Goal: Contribute content: Add original content to the website for others to see

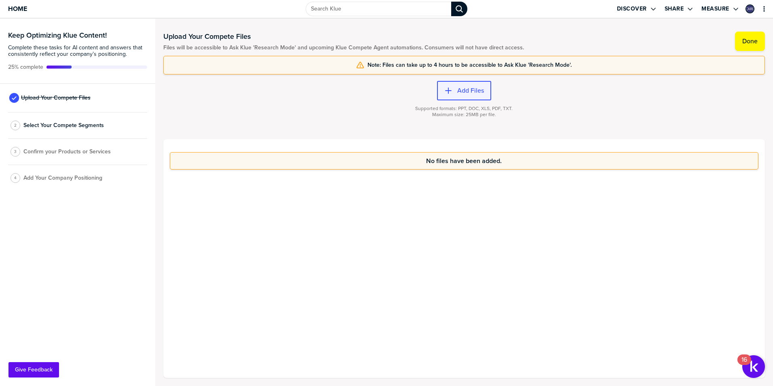
click at [473, 89] on label "Add Files" at bounding box center [470, 91] width 27 height 8
click at [480, 88] on label "Add Files" at bounding box center [470, 91] width 27 height 8
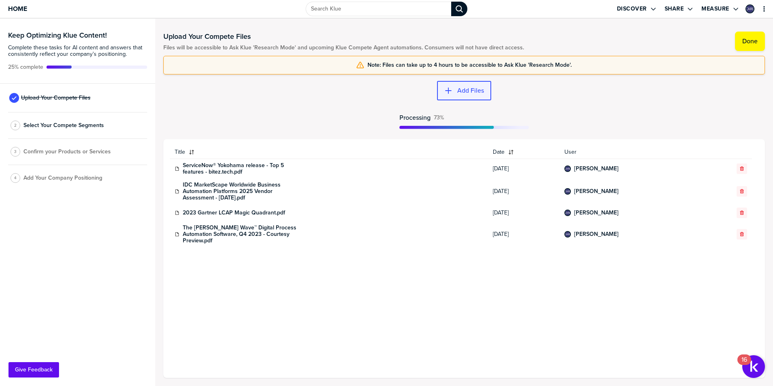
click at [455, 93] on div "button" at bounding box center [455, 91] width 5 height 8
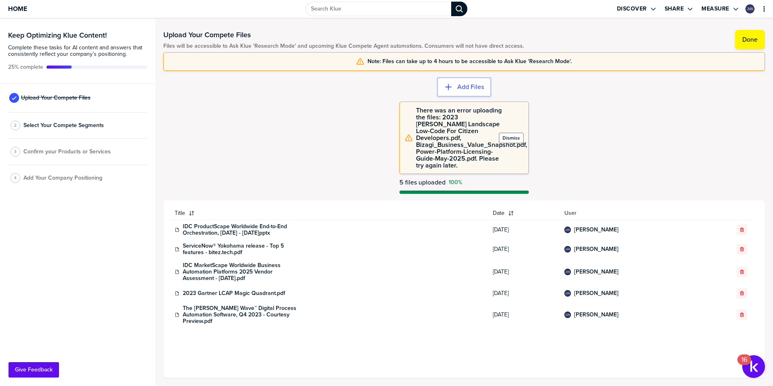
click at [510, 135] on label "Dismiss" at bounding box center [511, 138] width 17 height 6
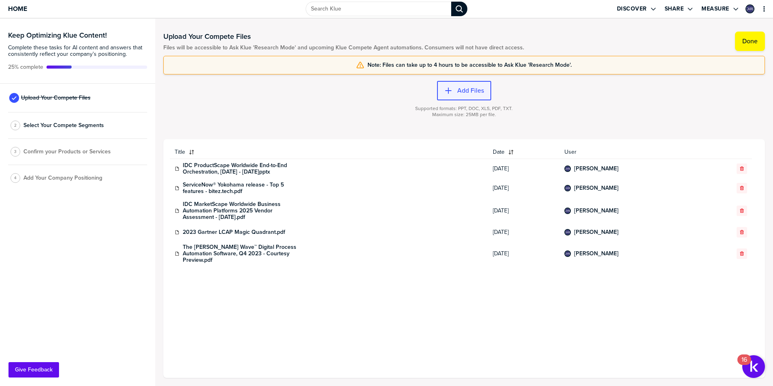
click at [463, 89] on label "Add Files" at bounding box center [470, 91] width 27 height 8
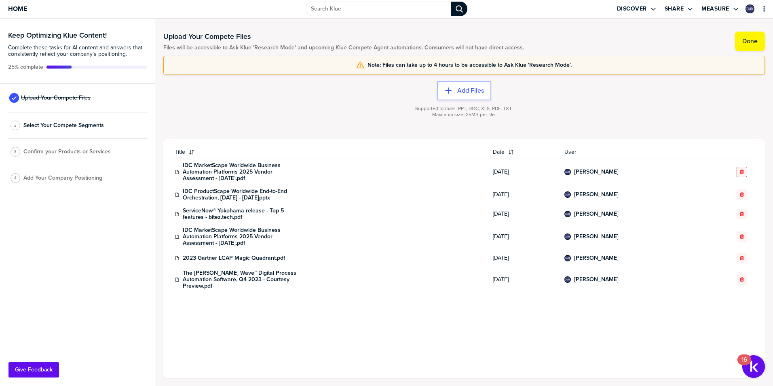
click at [740, 168] on button "button" at bounding box center [742, 172] width 11 height 11
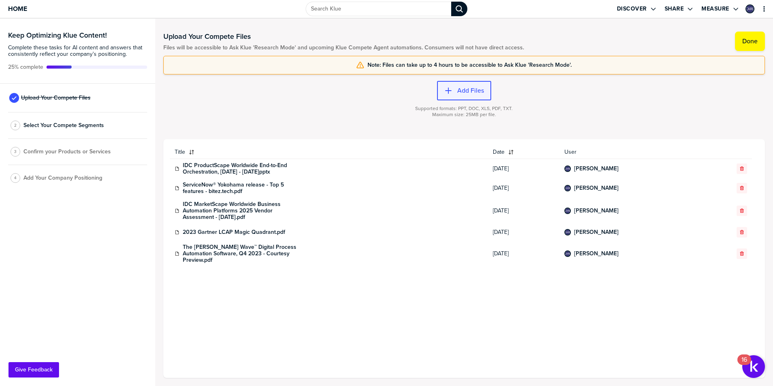
click at [465, 92] on label "Add Files" at bounding box center [470, 91] width 27 height 8
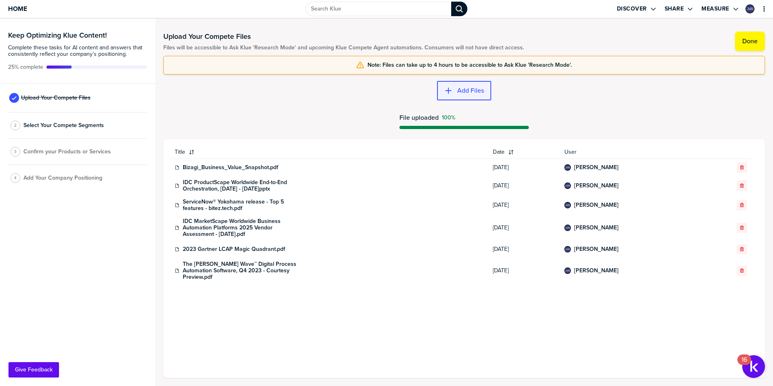
click at [461, 89] on label "Add Files" at bounding box center [470, 91] width 27 height 8
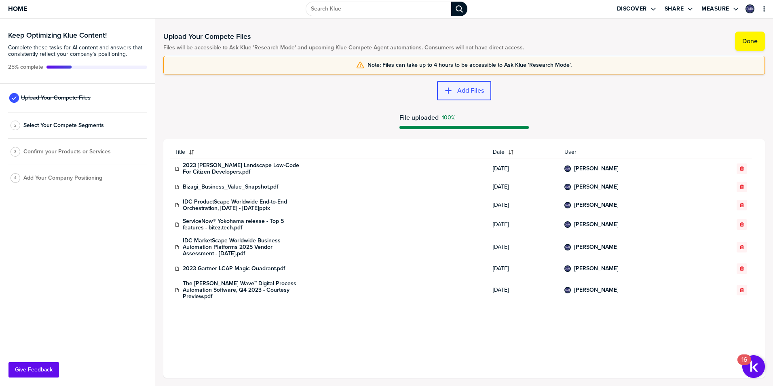
click at [464, 92] on label "Add Files" at bounding box center [470, 91] width 27 height 8
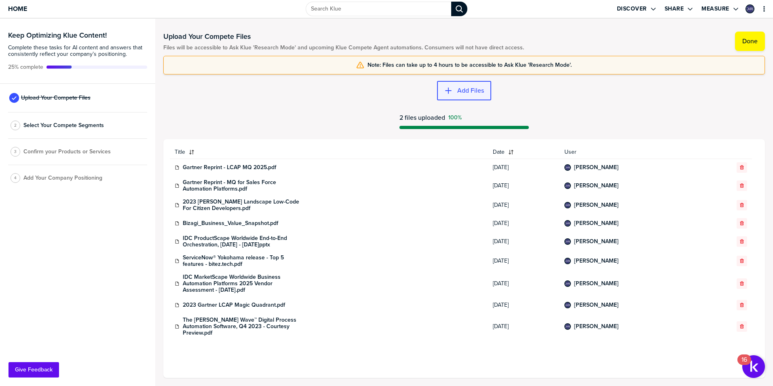
click at [485, 86] on button "Add Files" at bounding box center [464, 90] width 54 height 19
click at [461, 89] on label "Add Files" at bounding box center [470, 91] width 27 height 8
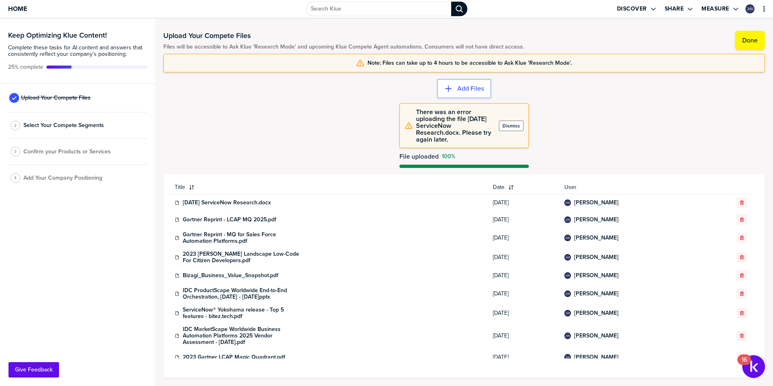
click at [510, 125] on label "Dismiss" at bounding box center [511, 126] width 17 height 6
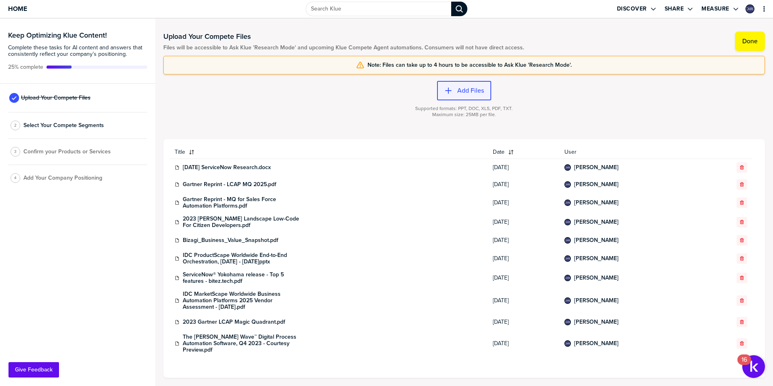
click at [449, 91] on icon "button" at bounding box center [448, 91] width 8 height 8
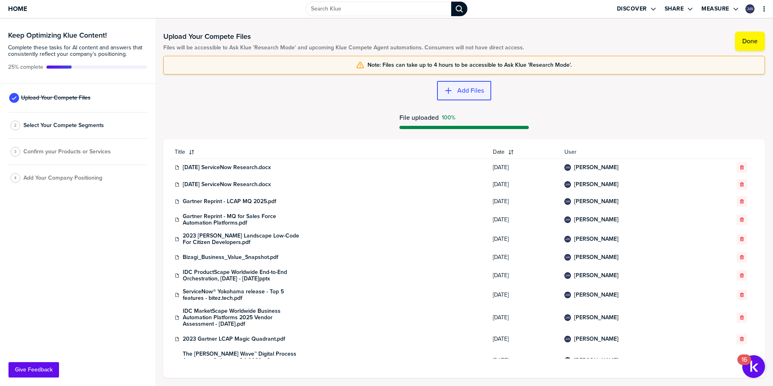
click at [466, 89] on label "Add Files" at bounding box center [470, 91] width 27 height 8
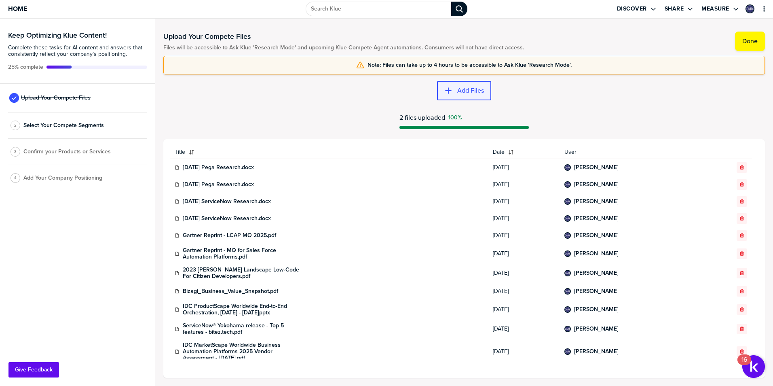
click at [470, 87] on label "Add Files" at bounding box center [470, 91] width 27 height 8
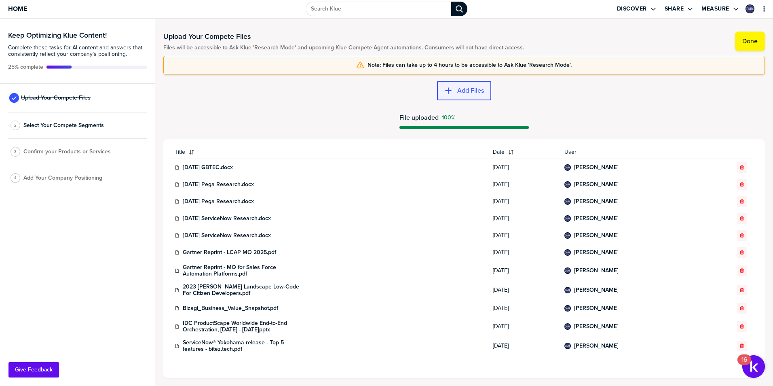
click at [470, 90] on label "Add Files" at bounding box center [470, 91] width 27 height 8
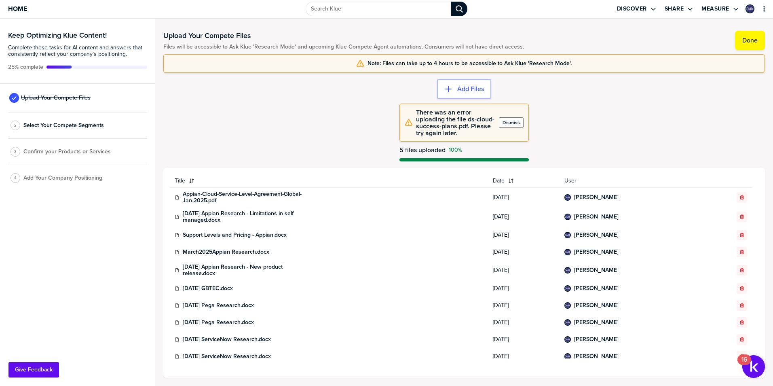
click at [514, 123] on label "Dismiss" at bounding box center [511, 122] width 17 height 6
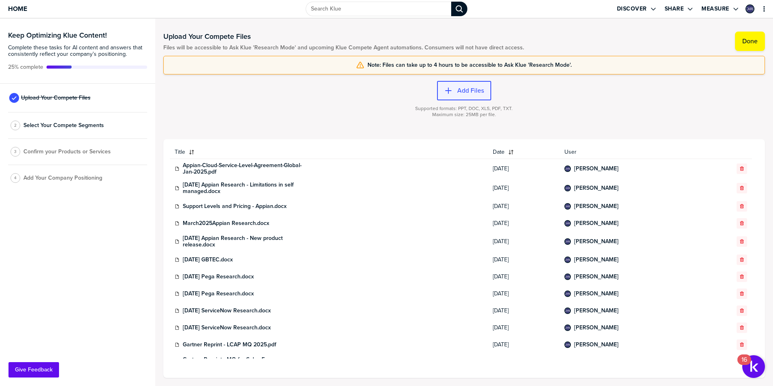
click at [480, 83] on button "Add Files" at bounding box center [464, 90] width 54 height 19
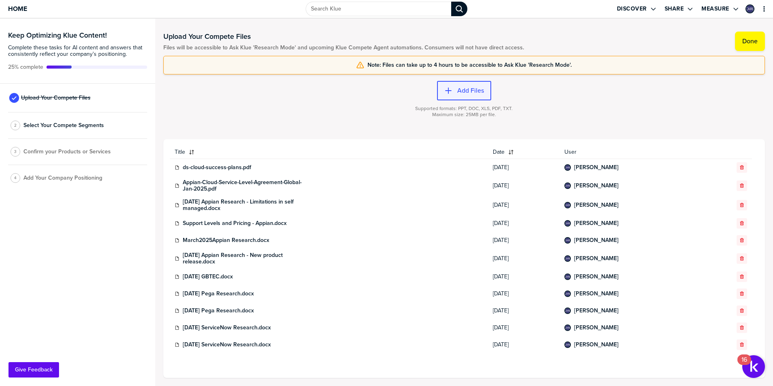
click at [461, 93] on label "Add Files" at bounding box center [470, 91] width 27 height 8
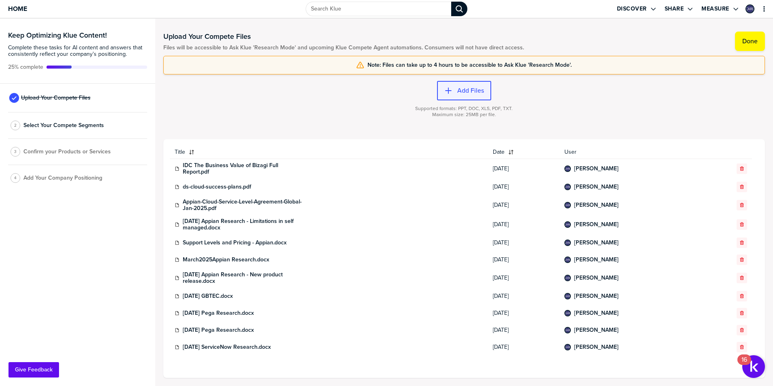
click at [461, 91] on label "Add Files" at bounding box center [470, 91] width 27 height 8
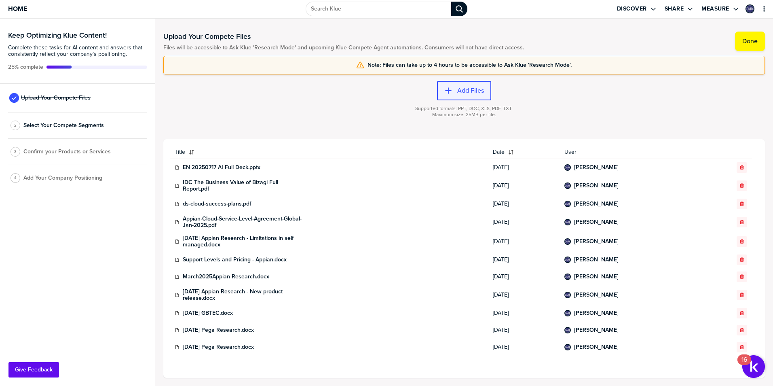
click at [472, 86] on button "Add Files" at bounding box center [464, 90] width 54 height 19
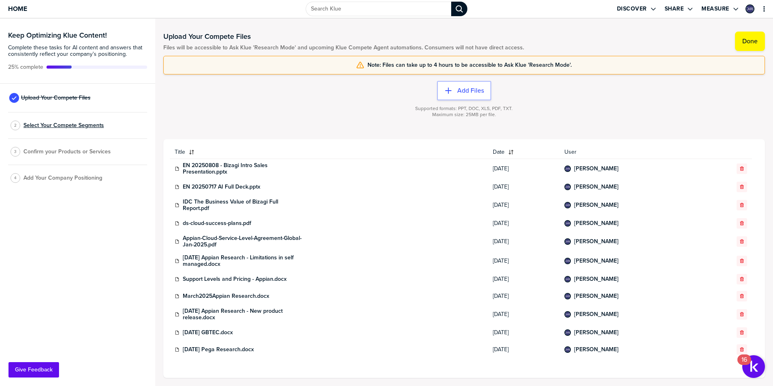
click at [66, 124] on span "Select Your Compete Segments" at bounding box center [63, 125] width 80 height 6
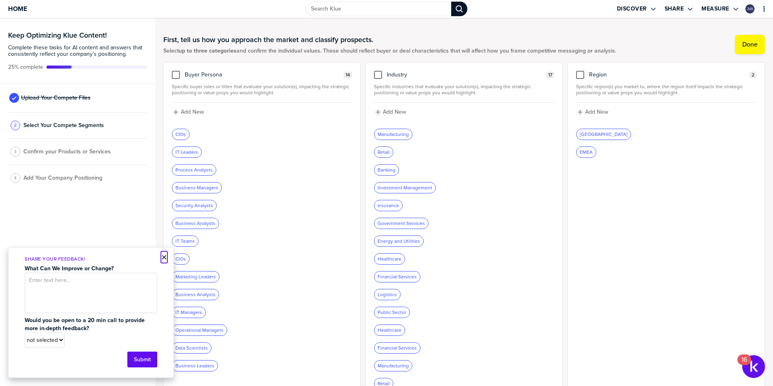
click at [163, 256] on button "×" at bounding box center [164, 257] width 6 height 10
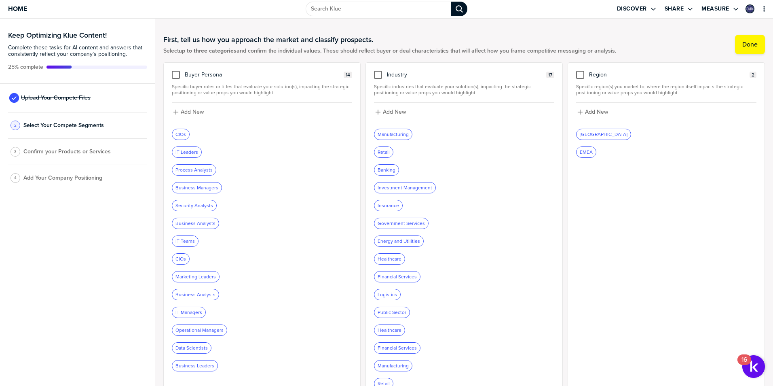
click at [181, 133] on div "CIOs" at bounding box center [180, 134] width 17 height 11
click at [80, 98] on span "Upload Your Compete Files" at bounding box center [56, 98] width 70 height 6
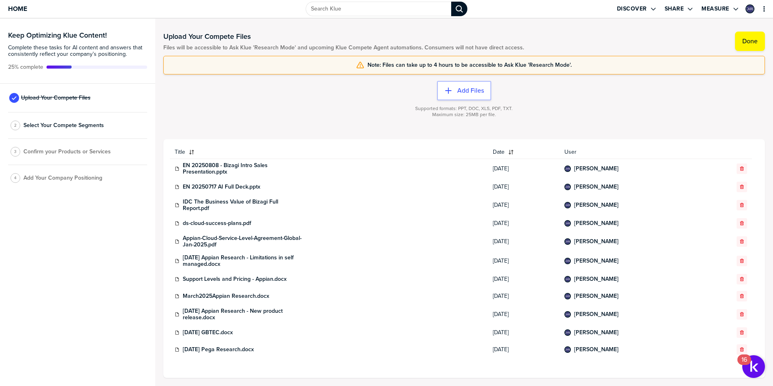
click at [51, 175] on span "Add Your Company Positioning" at bounding box center [62, 178] width 79 height 6
click at [51, 178] on span "Add Your Company Positioning" at bounding box center [62, 178] width 79 height 6
click at [50, 150] on span "Confirm your Products or Services" at bounding box center [66, 151] width 87 height 6
click at [54, 125] on span "Select Your Compete Segments" at bounding box center [63, 125] width 80 height 6
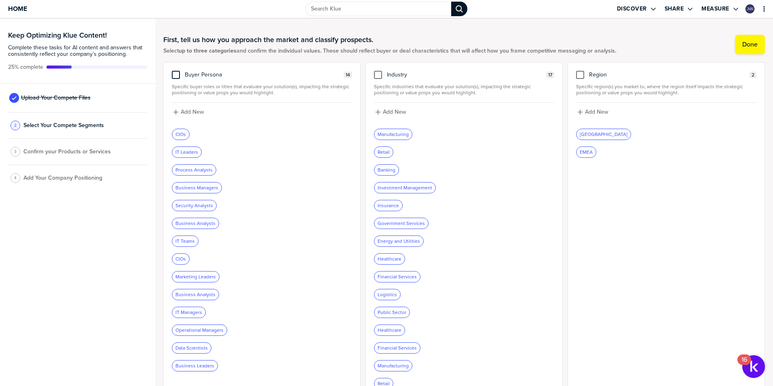
click at [177, 74] on div at bounding box center [176, 75] width 8 height 8
click at [176, 71] on input "checkbox" at bounding box center [176, 71] width 0 height 0
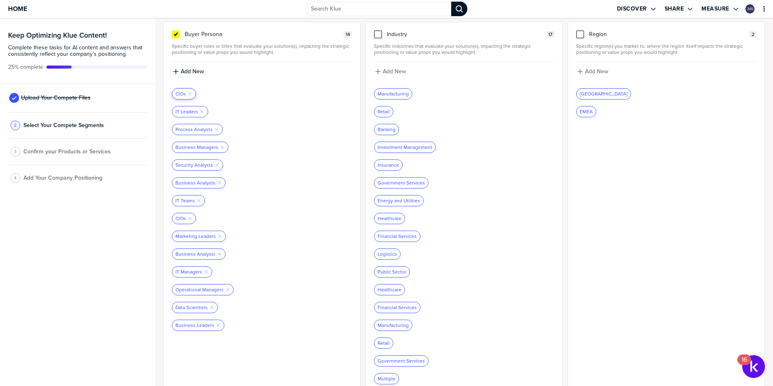
click at [180, 92] on div "CIOs Remove Tag" at bounding box center [183, 94] width 23 height 11
click at [182, 94] on div "CIOs Remove Tag" at bounding box center [183, 94] width 23 height 11
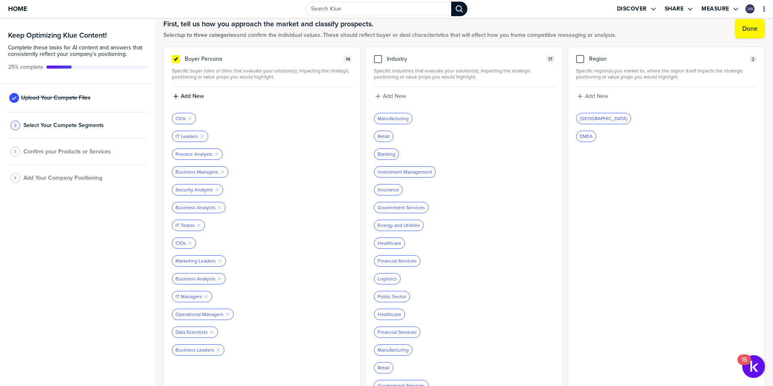
scroll to position [0, 0]
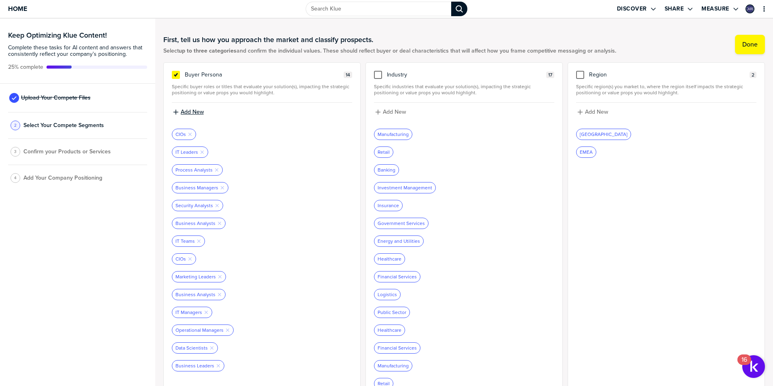
click at [189, 111] on label "Add New" at bounding box center [192, 111] width 23 height 7
click at [342, 110] on input at bounding box center [262, 115] width 180 height 15
click at [188, 259] on icon "Remove Tag" at bounding box center [190, 258] width 5 height 5
click at [190, 258] on div "Marketing Leaders Remove Tag" at bounding box center [198, 259] width 53 height 11
drag, startPoint x: 292, startPoint y: 231, endPoint x: 211, endPoint y: 146, distance: 117.5
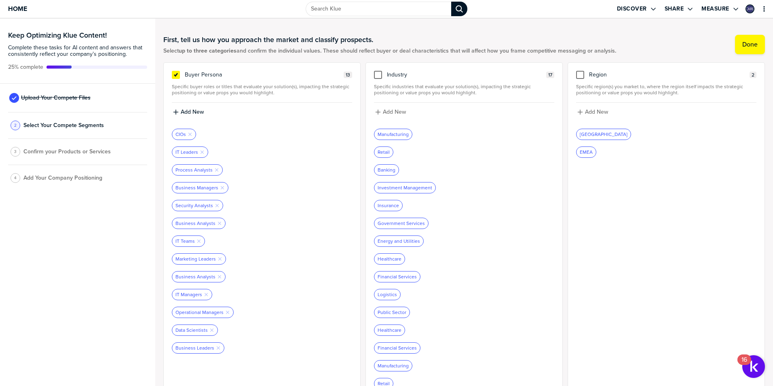
click at [292, 232] on div at bounding box center [262, 232] width 180 height 6
click at [218, 223] on icon "button" at bounding box center [219, 223] width 3 height 3
click at [216, 169] on icon "Remove Tag" at bounding box center [216, 169] width 5 height 5
click at [211, 294] on icon "Remove Tag" at bounding box center [211, 294] width 5 height 5
click at [215, 186] on icon "Remove Tag" at bounding box center [217, 187] width 5 height 5
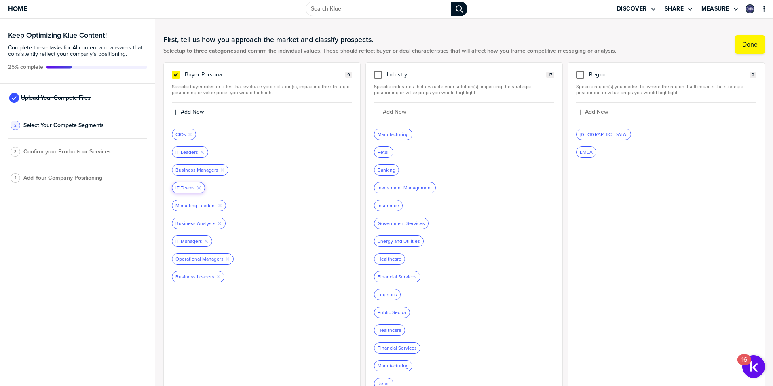
click at [197, 186] on icon "button" at bounding box center [198, 187] width 3 height 3
click at [219, 187] on icon "Remove Tag" at bounding box center [220, 187] width 5 height 5
click at [218, 187] on icon "Remove Tag" at bounding box center [219, 187] width 5 height 5
click at [191, 112] on label "Add New" at bounding box center [192, 111] width 23 height 7
click at [197, 113] on input at bounding box center [262, 115] width 180 height 15
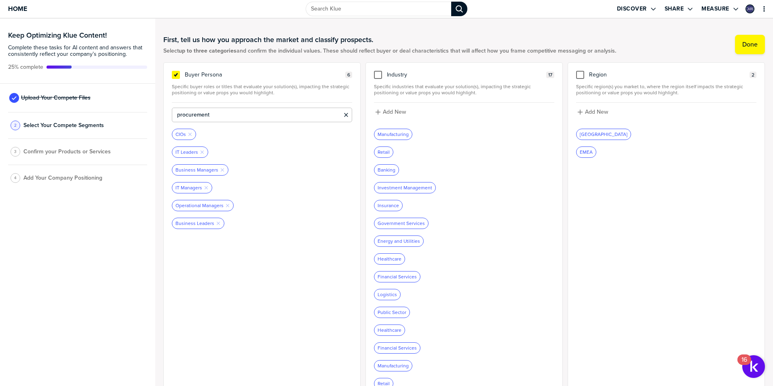
type input "procurement"
click at [207, 241] on icon "button" at bounding box center [207, 240] width 3 height 3
click at [190, 112] on label "Add New" at bounding box center [192, 111] width 23 height 7
click at [190, 113] on input at bounding box center [262, 115] width 180 height 15
drag, startPoint x: 180, startPoint y: 115, endPoint x: 175, endPoint y: 114, distance: 5.3
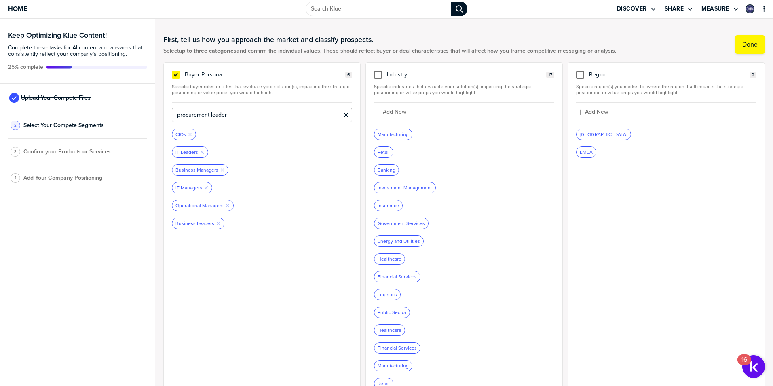
click at [175, 114] on input "procurement leader" at bounding box center [262, 115] width 180 height 15
click at [212, 113] on input "Procurement leader" at bounding box center [262, 115] width 180 height 15
type input "Procurement Leader"
click at [258, 176] on div at bounding box center [262, 179] width 180 height 6
click at [190, 108] on label "Add New" at bounding box center [192, 111] width 23 height 7
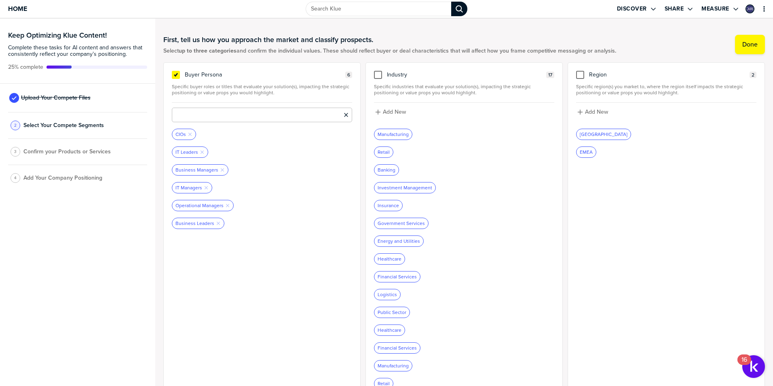
click at [211, 113] on input at bounding box center [262, 115] width 180 height 15
type input "Procurement Leader"
click at [182, 110] on label "Add New" at bounding box center [192, 111] width 23 height 7
click at [190, 112] on input at bounding box center [262, 115] width 180 height 15
click at [235, 114] on input "C-Level executive" at bounding box center [262, 115] width 180 height 15
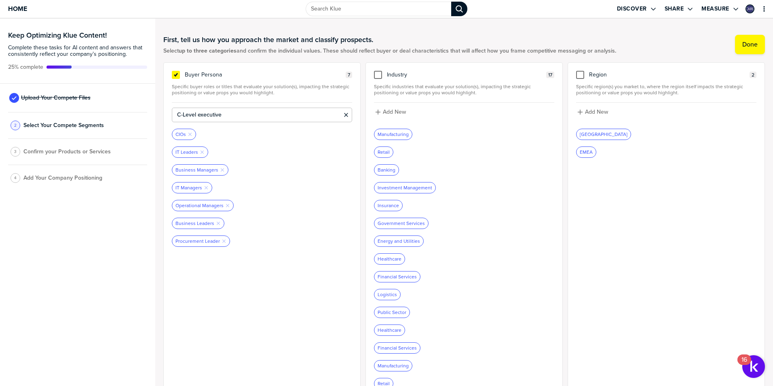
drag, startPoint x: 222, startPoint y: 115, endPoint x: 229, endPoint y: 115, distance: 6.9
click at [222, 114] on input "C-Level executive" at bounding box center [262, 115] width 180 height 15
drag, startPoint x: 232, startPoint y: 114, endPoint x: 168, endPoint y: 113, distance: 63.9
click at [168, 113] on div "Buyer Persona 7 Specific buyer roles or titles that evaluate your solution(s), …" at bounding box center [261, 250] width 197 height 377
click at [249, 109] on input "C-Level executive" at bounding box center [262, 115] width 180 height 15
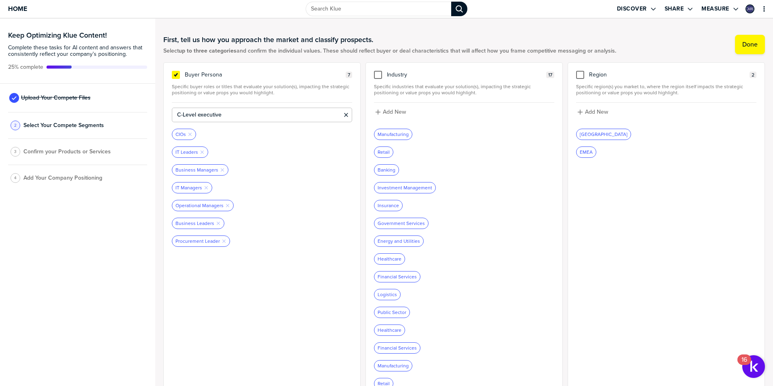
click at [246, 113] on input "C-Level executive" at bounding box center [262, 115] width 180 height 15
click at [228, 117] on input "C-Level executive" at bounding box center [262, 115] width 180 height 15
click at [199, 114] on input "C-Level executive" at bounding box center [262, 115] width 180 height 15
type input "C-Level Executive"
click at [177, 74] on icon at bounding box center [175, 74] width 3 height 3
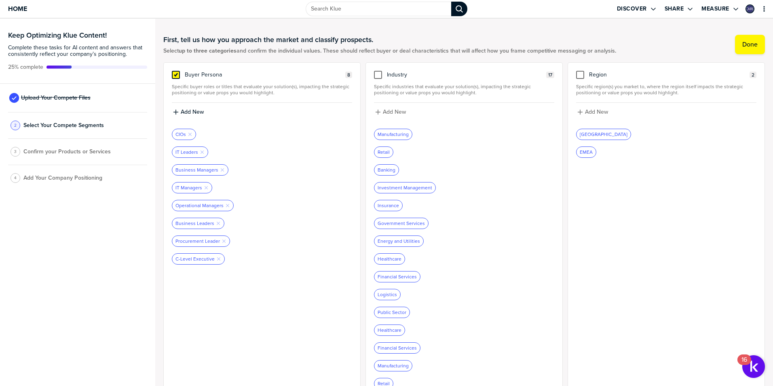
click at [176, 71] on input "checkbox" at bounding box center [176, 71] width 0 height 0
click at [375, 76] on div at bounding box center [378, 75] width 8 height 8
click at [378, 71] on input "checkbox" at bounding box center [378, 71] width 0 height 0
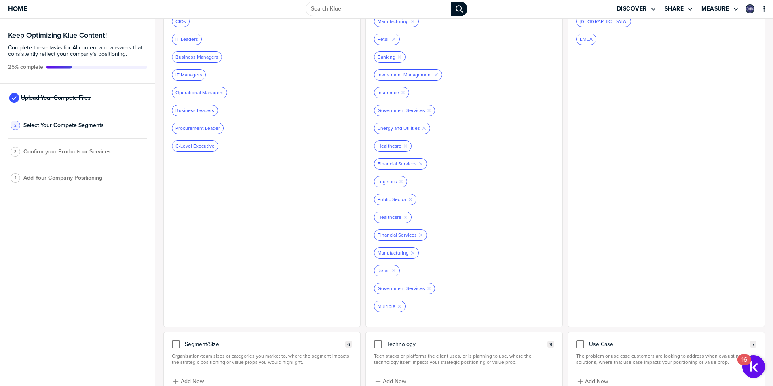
scroll to position [121, 0]
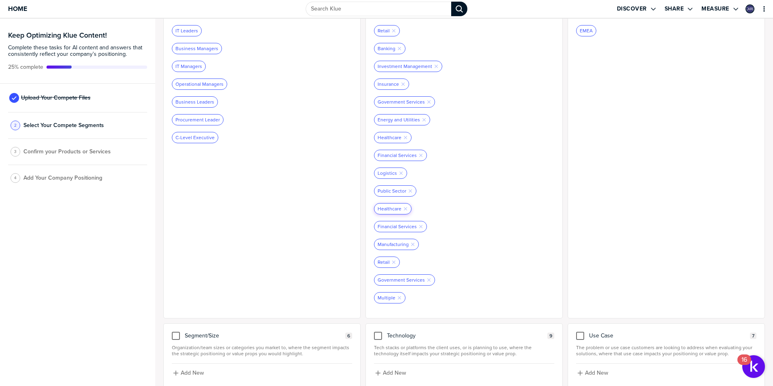
click at [402, 206] on div "Healthcare Remove Tag" at bounding box center [392, 208] width 37 height 11
click at [403, 208] on icon "Remove Tag" at bounding box center [405, 208] width 5 height 5
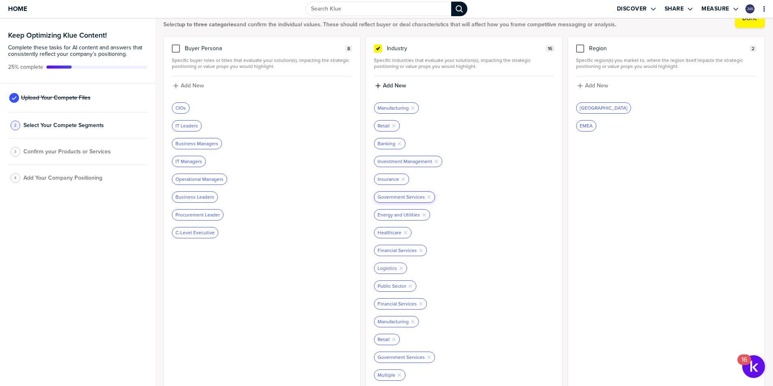
scroll to position [40, 0]
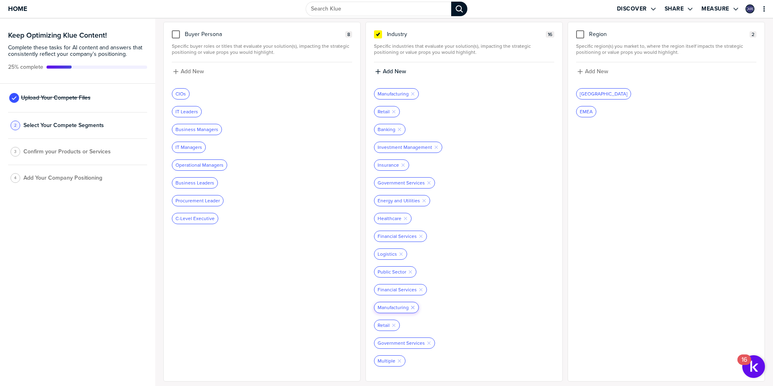
click at [411, 307] on icon "button" at bounding box center [412, 307] width 3 height 3
click at [392, 308] on icon "Remove Tag" at bounding box center [393, 307] width 5 height 5
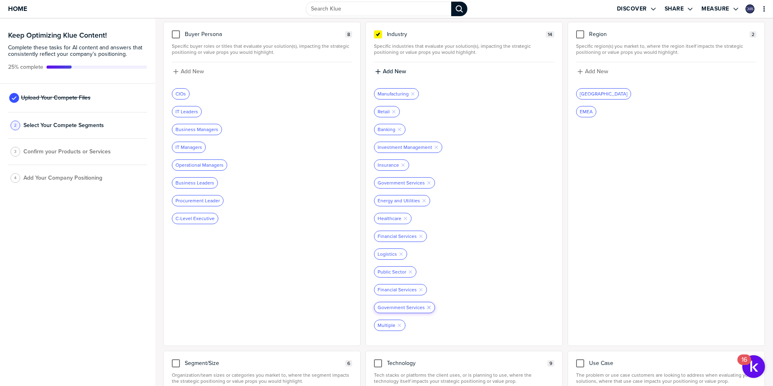
click at [427, 307] on icon "Remove Tag" at bounding box center [429, 307] width 5 height 5
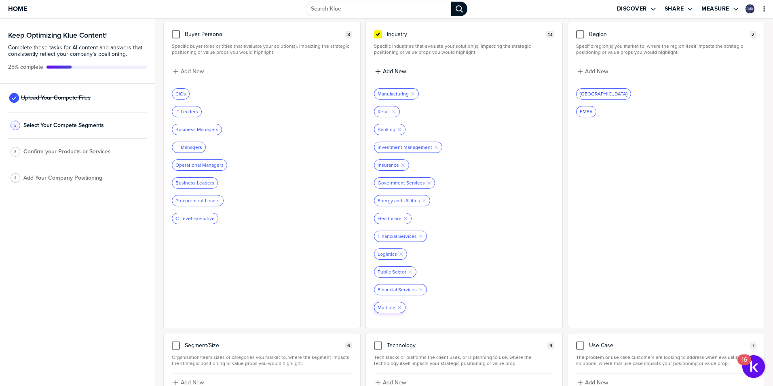
click at [398, 307] on icon "button" at bounding box center [399, 307] width 3 height 3
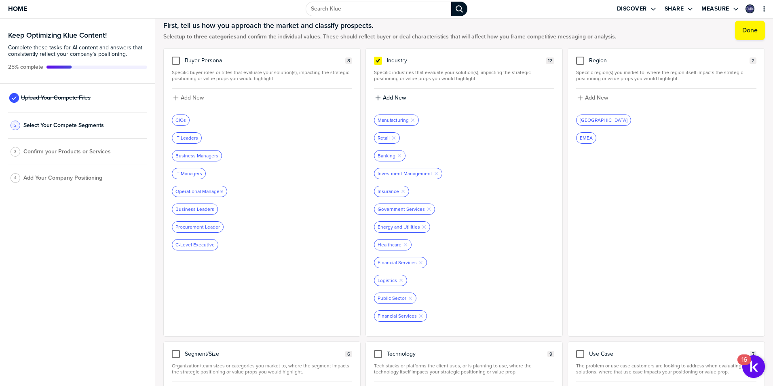
scroll to position [0, 0]
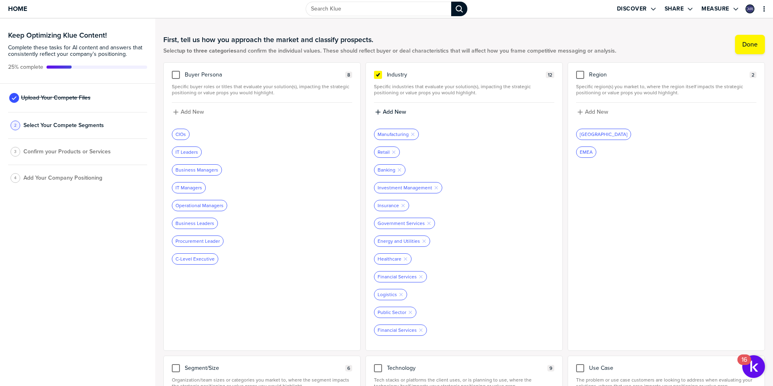
drag, startPoint x: 376, startPoint y: 74, endPoint x: 486, endPoint y: 57, distance: 112.0
click at [376, 74] on icon at bounding box center [378, 75] width 6 height 6
click at [378, 71] on input "checkbox" at bounding box center [378, 71] width 0 height 0
click at [576, 74] on div at bounding box center [580, 75] width 8 height 8
click at [580, 71] on input "checkbox" at bounding box center [580, 71] width 0 height 0
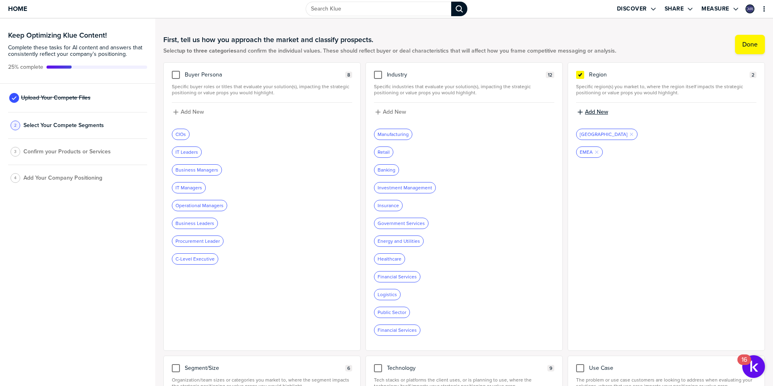
click at [597, 109] on label "Add New" at bounding box center [596, 111] width 23 height 7
click at [599, 111] on input at bounding box center [666, 115] width 180 height 15
type input "LATAM"
click at [577, 76] on icon at bounding box center [580, 75] width 6 height 6
click at [580, 71] on input "checkbox" at bounding box center [580, 71] width 0 height 0
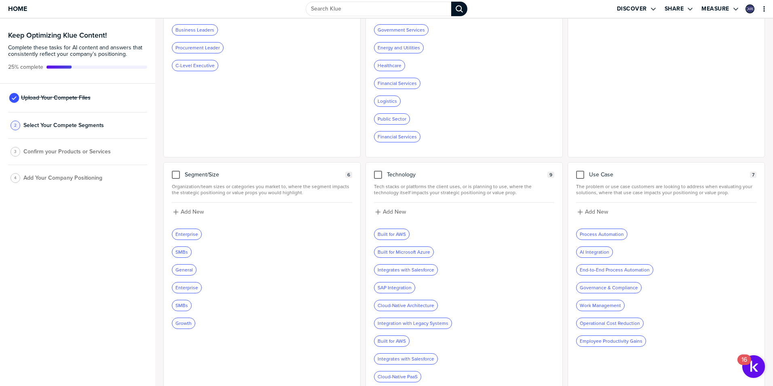
scroll to position [205, 0]
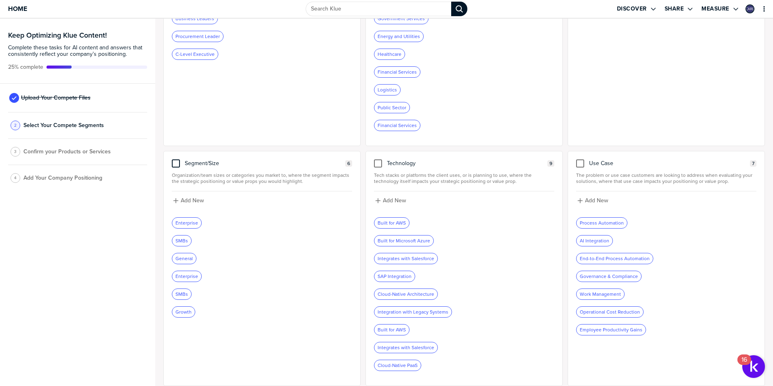
click at [176, 161] on div at bounding box center [176, 163] width 8 height 8
click at [176, 159] on input "checkbox" at bounding box center [176, 159] width 0 height 0
click at [193, 241] on icon "Remove Tag" at bounding box center [192, 240] width 5 height 5
click at [192, 275] on icon "button" at bounding box center [191, 276] width 3 height 3
click at [200, 259] on icon "Remove Tag" at bounding box center [202, 258] width 5 height 5
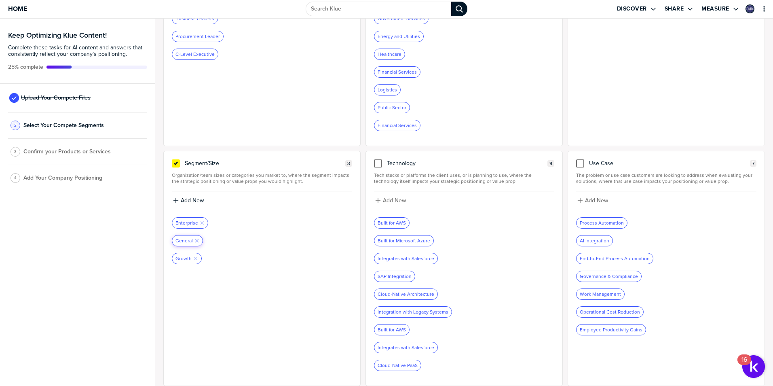
click at [198, 240] on icon "Remove Tag" at bounding box center [197, 240] width 5 height 5
click at [198, 241] on div "Growth Remove Tag" at bounding box center [186, 240] width 29 height 11
click at [196, 241] on icon "Remove Tag" at bounding box center [195, 240] width 5 height 5
click at [191, 198] on label "Add New" at bounding box center [192, 200] width 23 height 7
click at [194, 201] on input at bounding box center [262, 203] width 180 height 15
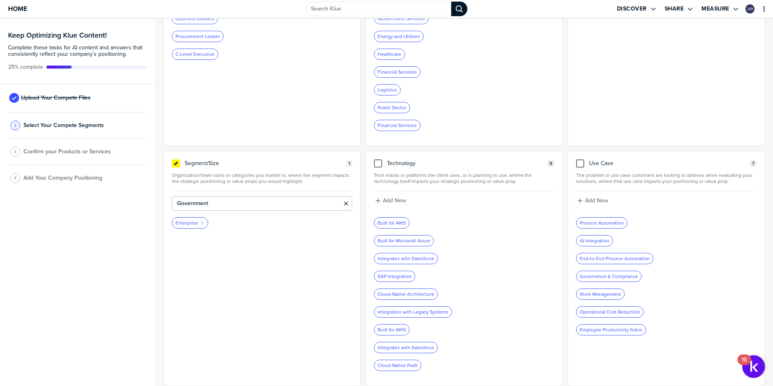
type input "Government"
click at [176, 162] on icon at bounding box center [176, 163] width 6 height 6
click at [176, 159] on input "checkbox" at bounding box center [176, 159] width 0 height 0
click at [376, 162] on div at bounding box center [378, 163] width 8 height 8
click at [378, 159] on input "checkbox" at bounding box center [378, 159] width 0 height 0
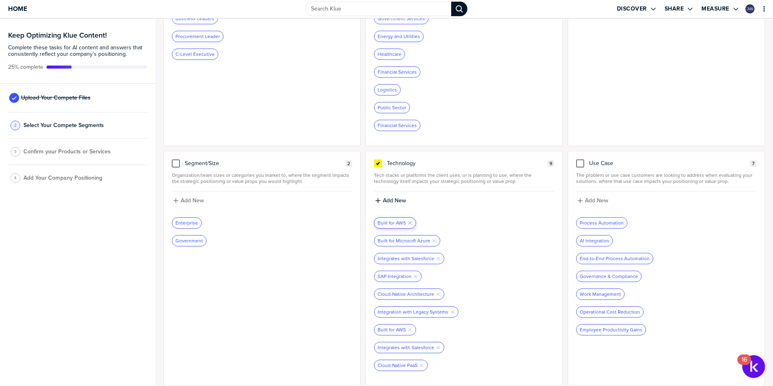
click at [408, 222] on icon "Remove Tag" at bounding box center [410, 222] width 5 height 5
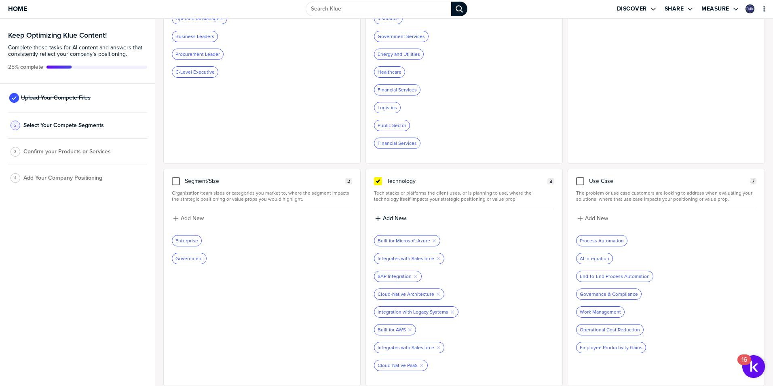
scroll to position [187, 0]
click at [408, 329] on icon "button" at bounding box center [409, 329] width 3 height 3
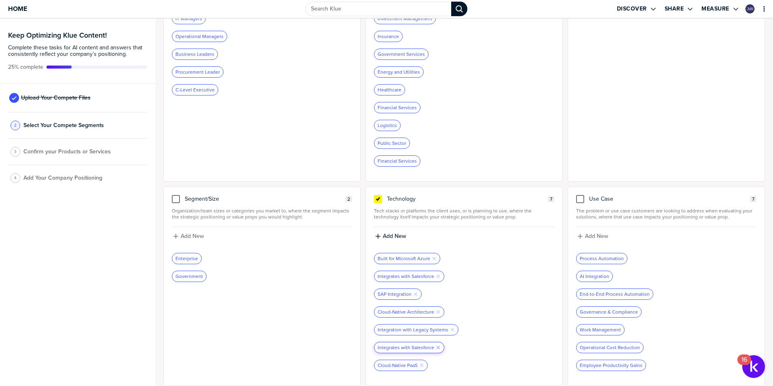
scroll to position [169, 0]
click at [436, 346] on icon "Remove Tag" at bounding box center [438, 347] width 5 height 5
click at [377, 198] on icon at bounding box center [377, 198] width 3 height 3
click at [378, 195] on input "checkbox" at bounding box center [378, 195] width 0 height 0
click at [576, 197] on div at bounding box center [580, 199] width 8 height 8
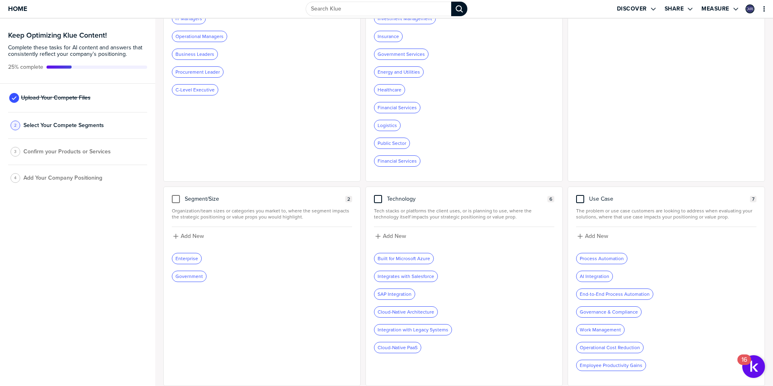
click at [580, 195] on input "checkbox" at bounding box center [580, 195] width 0 height 0
drag, startPoint x: 577, startPoint y: 197, endPoint x: 657, endPoint y: 296, distance: 127.6
click at [577, 197] on icon at bounding box center [580, 199] width 6 height 6
click at [580, 195] on input "checkbox" at bounding box center [580, 195] width 0 height 0
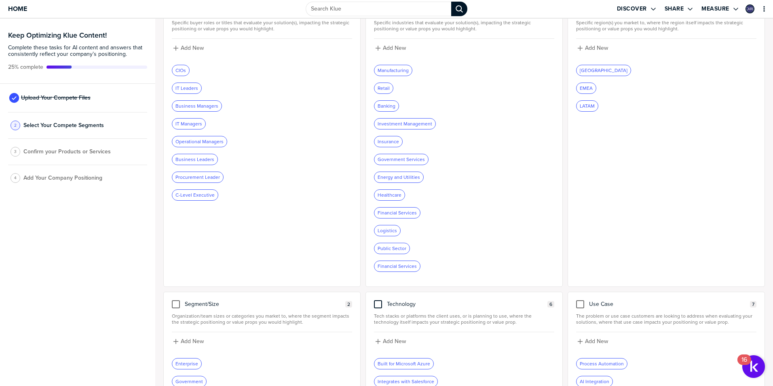
scroll to position [0, 0]
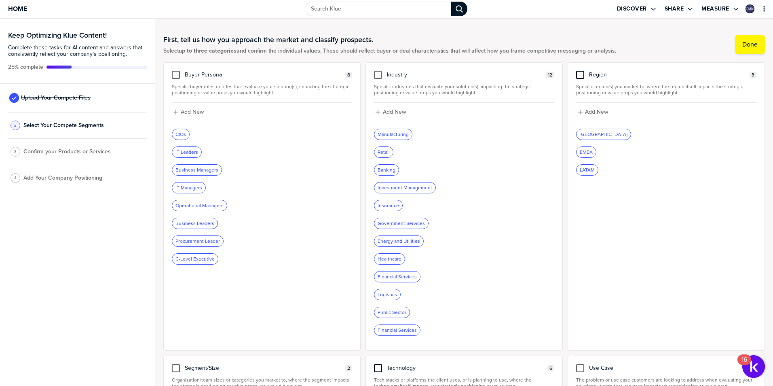
click at [176, 70] on div "Buyer Persona 8 Specific buyer roles or titles that evaluate your solution(s), …" at bounding box center [261, 206] width 197 height 288
click at [174, 74] on div at bounding box center [176, 75] width 8 height 8
click at [176, 71] on input "checkbox" at bounding box center [176, 71] width 0 height 0
drag, startPoint x: 375, startPoint y: 72, endPoint x: 361, endPoint y: 131, distance: 61.1
click at [375, 72] on div at bounding box center [378, 75] width 8 height 8
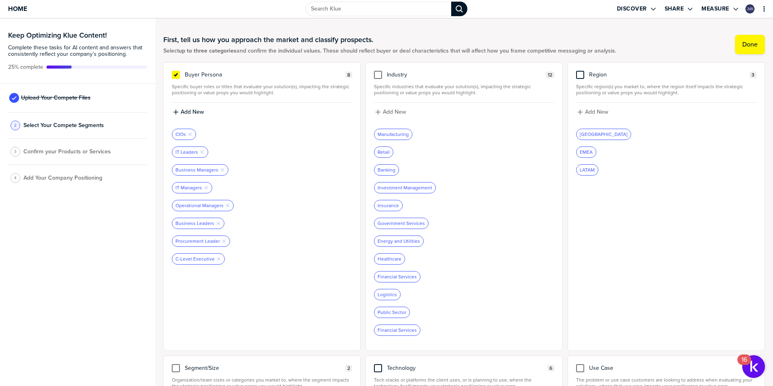
click at [378, 71] on input "checkbox" at bounding box center [378, 71] width 0 height 0
drag, startPoint x: 174, startPoint y: 73, endPoint x: 227, endPoint y: 113, distance: 66.6
click at [174, 73] on icon at bounding box center [176, 75] width 6 height 6
click at [176, 71] on input "checkbox" at bounding box center [176, 71] width 0 height 0
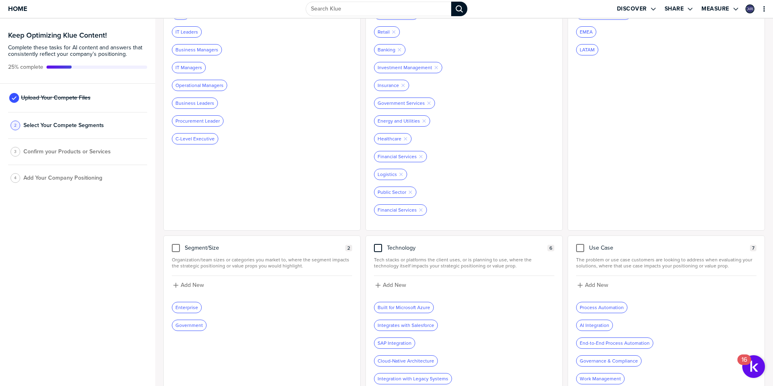
scroll to position [169, 0]
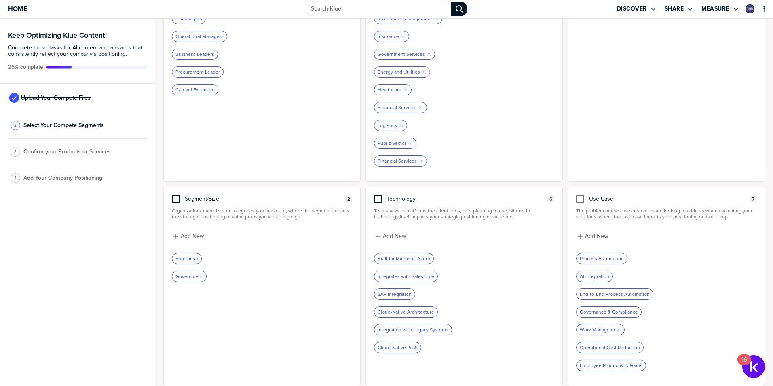
click at [176, 195] on div at bounding box center [176, 199] width 8 height 8
click at [176, 195] on input "checkbox" at bounding box center [176, 195] width 0 height 0
click at [576, 197] on div at bounding box center [580, 199] width 8 height 8
click at [580, 195] on input "checkbox" at bounding box center [580, 195] width 0 height 0
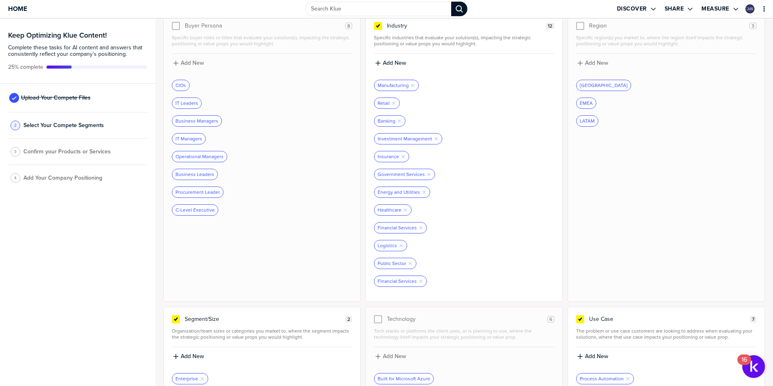
scroll to position [0, 0]
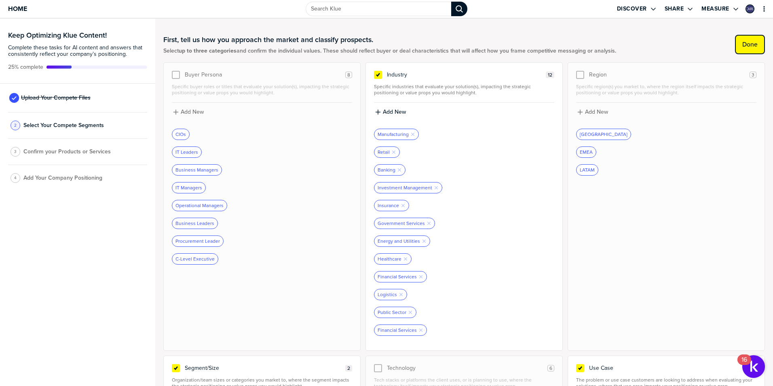
click at [742, 42] on label "Done" at bounding box center [749, 44] width 15 height 8
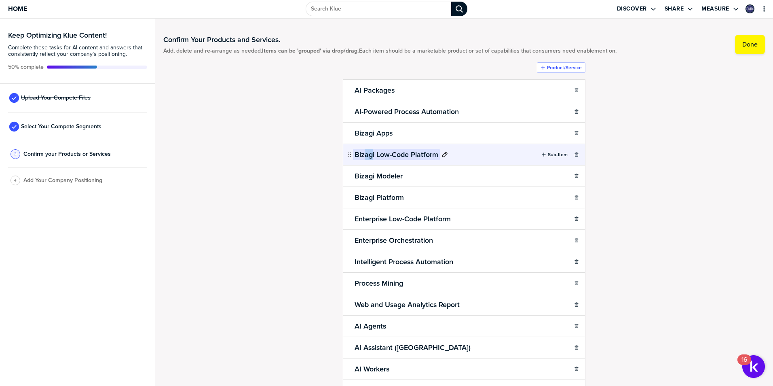
drag, startPoint x: 369, startPoint y: 155, endPoint x: 363, endPoint y: 153, distance: 6.3
click at [363, 153] on h2 "Bizagi Low-Code Platform" at bounding box center [396, 154] width 87 height 11
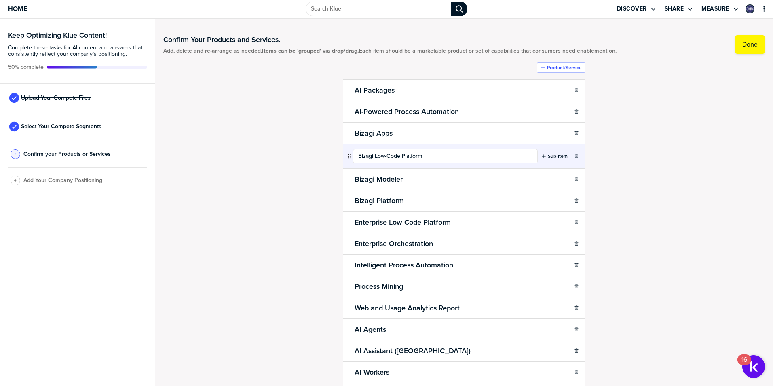
click at [285, 151] on div "Confirm Your Products and Services. Add, delete and re-arrange as needed. Items…" at bounding box center [464, 202] width 602 height 351
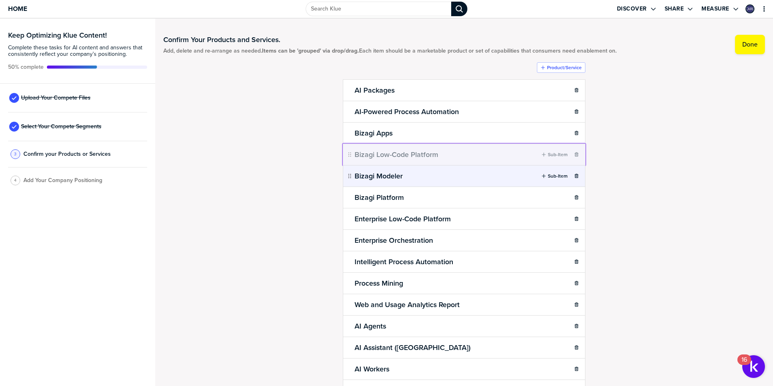
drag, startPoint x: 342, startPoint y: 118, endPoint x: 402, endPoint y: 166, distance: 76.5
click at [342, 118] on body "Home Discover Share Measure Keep Optimizing Klue Content! Complete these tasks …" at bounding box center [386, 193] width 773 height 386
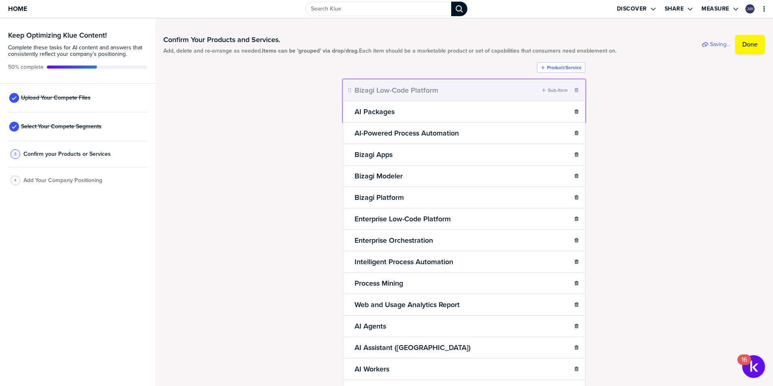
click at [340, 83] on body "Home Discover Share Measure Keep Optimizing Klue Content! Complete these tasks …" at bounding box center [386, 193] width 773 height 386
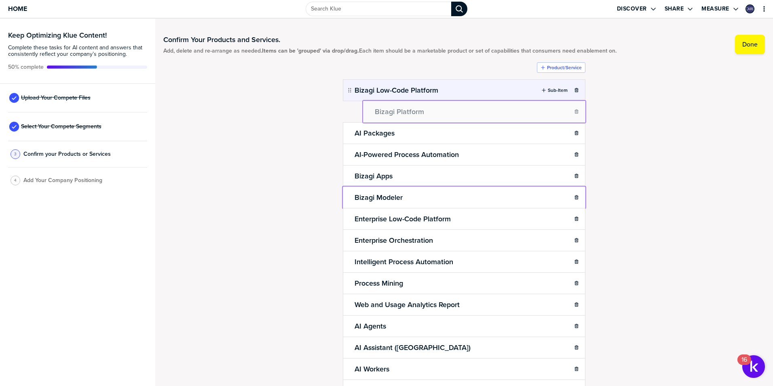
drag, startPoint x: 342, startPoint y: 184, endPoint x: 370, endPoint y: 104, distance: 85.3
click at [370, 104] on body "Home Discover Share Measure Keep Optimizing Klue Content! Complete these tasks …" at bounding box center [386, 193] width 773 height 386
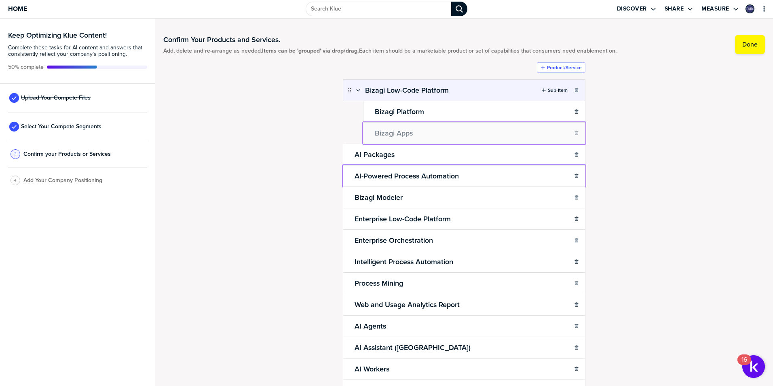
drag, startPoint x: 369, startPoint y: 129, endPoint x: 374, endPoint y: 133, distance: 7.2
click at [374, 133] on body "Home Discover Share Measure Keep Optimizing Klue Content! Complete these tasks …" at bounding box center [386, 193] width 773 height 386
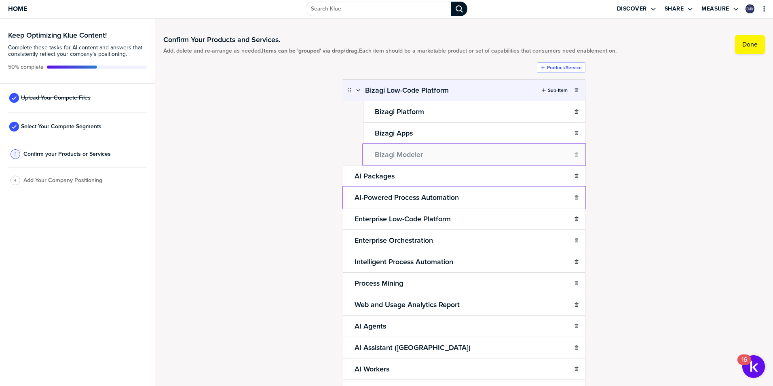
drag, startPoint x: 363, startPoint y: 154, endPoint x: 367, endPoint y: 150, distance: 4.9
click at [367, 150] on body "Home Discover Share Measure Keep Optimizing Klue Content! Complete these tasks …" at bounding box center [386, 193] width 773 height 386
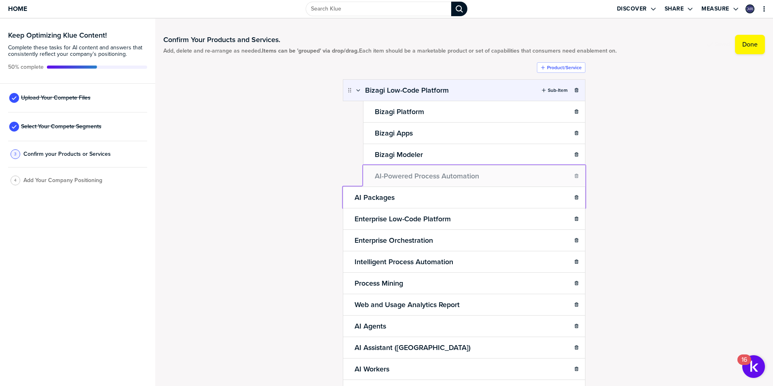
drag, startPoint x: 357, startPoint y: 176, endPoint x: 363, endPoint y: 171, distance: 7.2
click at [363, 171] on body "Home Discover Share Measure Keep Optimizing Klue Content! Complete these tasks …" at bounding box center [386, 193] width 773 height 386
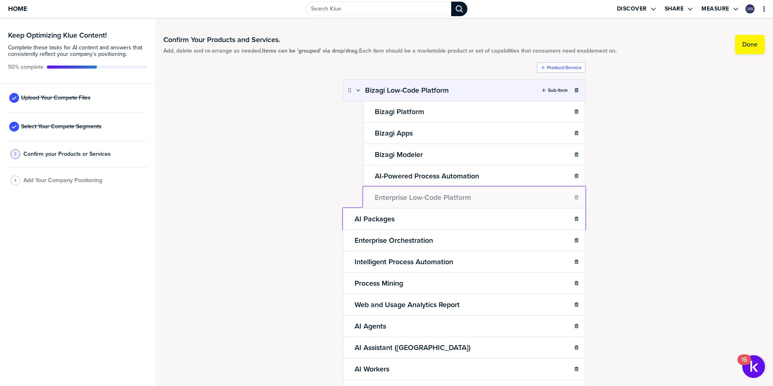
click at [365, 193] on body "Home Discover Share Measure Keep Optimizing Klue Content! Complete these tasks …" at bounding box center [386, 193] width 773 height 386
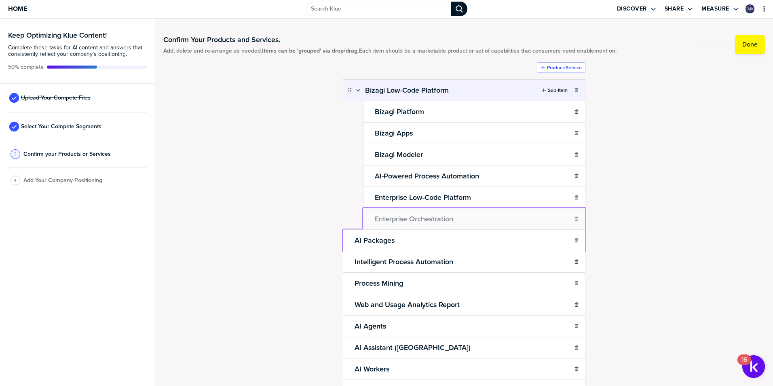
drag, startPoint x: 345, startPoint y: 239, endPoint x: 361, endPoint y: 214, distance: 29.2
click at [361, 214] on body "Home Discover Share Measure Keep Optimizing Klue Content! Complete these tasks …" at bounding box center [386, 193] width 773 height 386
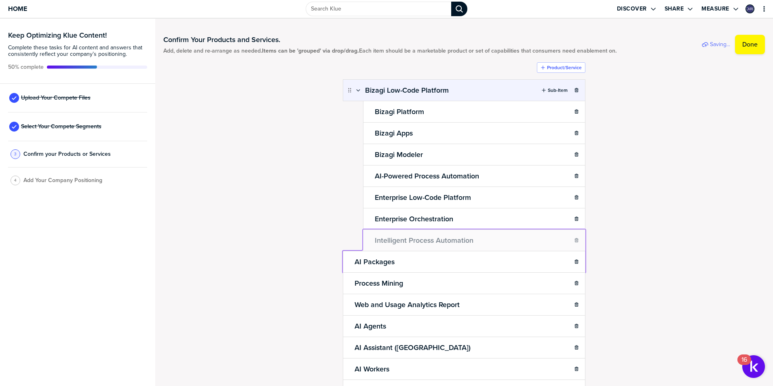
drag, startPoint x: 345, startPoint y: 262, endPoint x: 360, endPoint y: 236, distance: 29.9
click at [360, 236] on body "Home Discover Share Measure Keep Optimizing Klue Content! Complete these tasks …" at bounding box center [386, 193] width 773 height 386
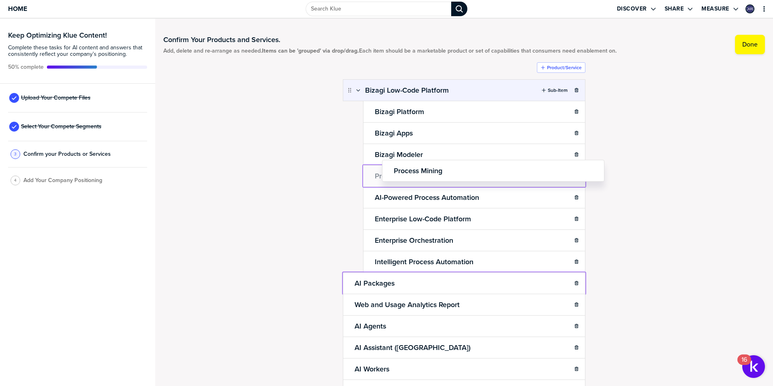
drag, startPoint x: 347, startPoint y: 283, endPoint x: 385, endPoint y: 171, distance: 119.2
click at [385, 169] on body "Home Discover Share Measure Keep Optimizing Klue Content! Complete these tasks …" at bounding box center [386, 193] width 773 height 386
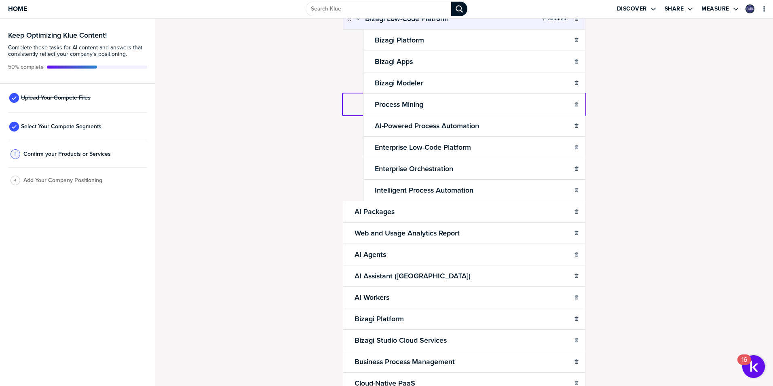
scroll to position [81, 0]
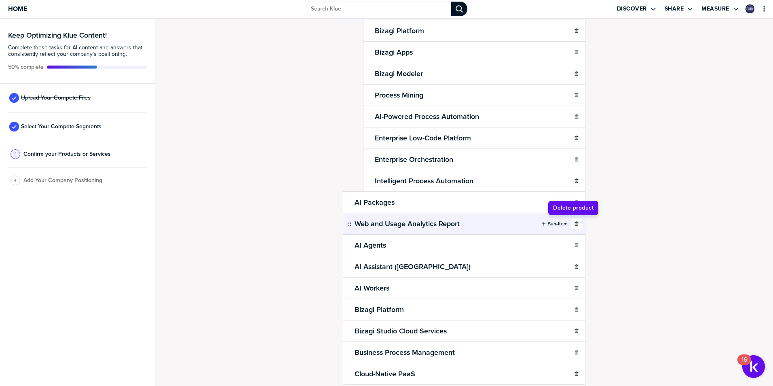
click at [575, 224] on icon "button" at bounding box center [577, 223] width 4 height 4
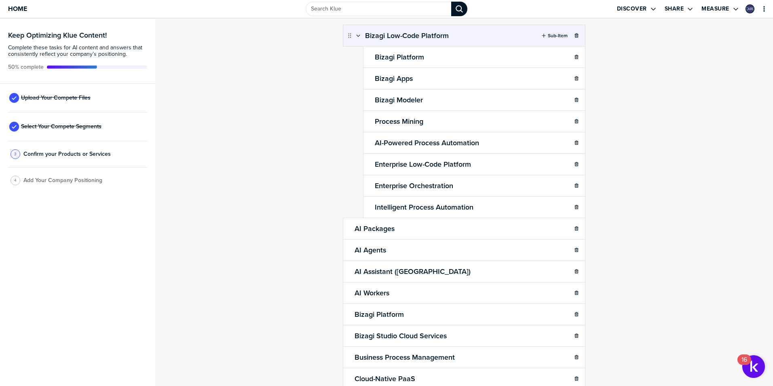
scroll to position [40, 0]
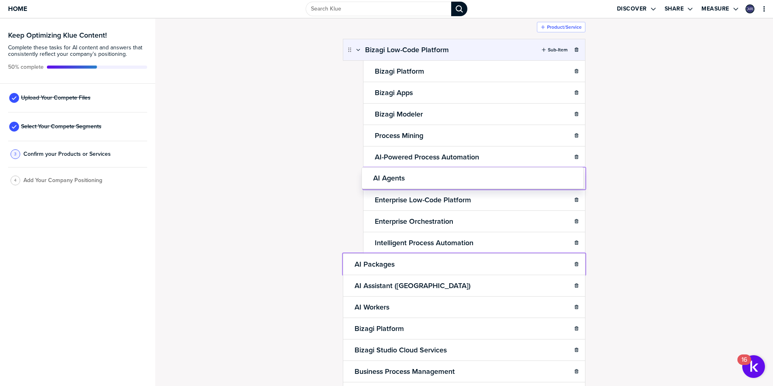
drag, startPoint x: 346, startPoint y: 264, endPoint x: 364, endPoint y: 176, distance: 89.9
click at [364, 176] on body "Home Discover Share Measure Keep Optimizing Klue Content! Complete these tasks …" at bounding box center [386, 193] width 773 height 386
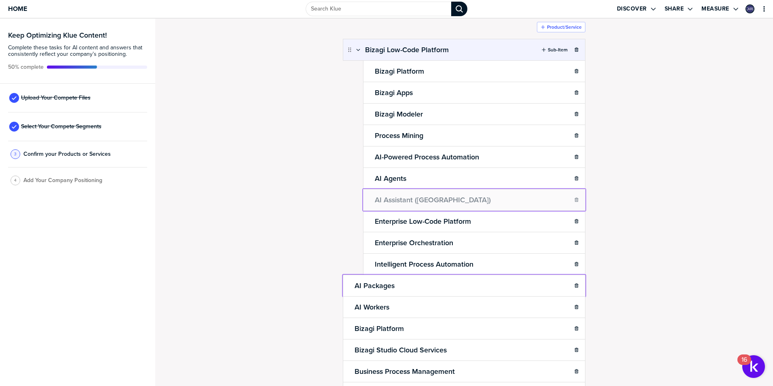
drag, startPoint x: 346, startPoint y: 286, endPoint x: 366, endPoint y: 198, distance: 90.1
click at [366, 198] on body "Home Discover Share Measure Keep Optimizing Klue Content! Complete these tasks …" at bounding box center [386, 193] width 773 height 386
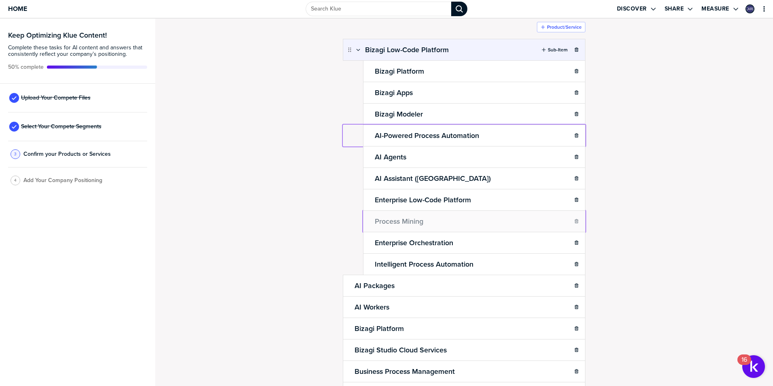
drag, startPoint x: 367, startPoint y: 134, endPoint x: 363, endPoint y: 220, distance: 85.8
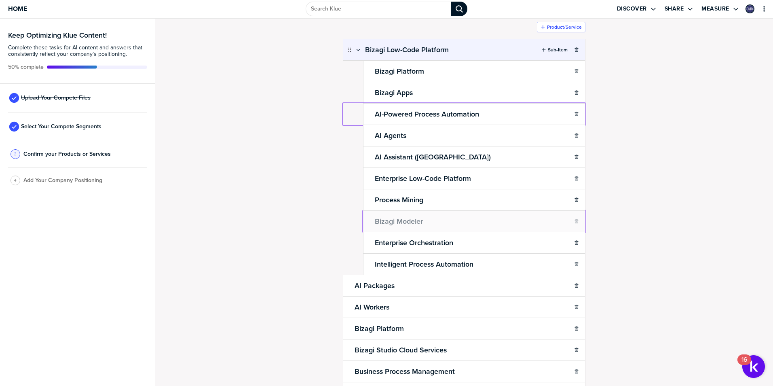
drag, startPoint x: 368, startPoint y: 181, endPoint x: 367, endPoint y: 212, distance: 30.7
drag, startPoint x: 367, startPoint y: 221, endPoint x: 371, endPoint y: 200, distance: 21.4
click at [371, 200] on body "Home Discover Share Measure Keep Optimizing Klue Content! Complete these tasks …" at bounding box center [386, 193] width 773 height 386
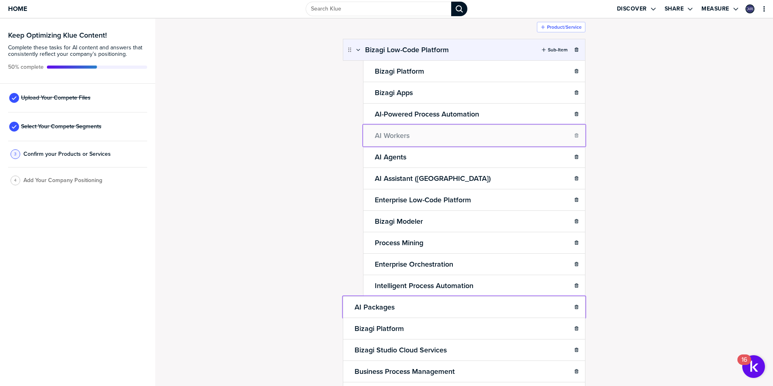
drag, startPoint x: 346, startPoint y: 308, endPoint x: 393, endPoint y: 140, distance: 174.3
click at [393, 140] on body "Home Discover Share Measure Keep Optimizing Klue Content! Complete these tasks …" at bounding box center [386, 193] width 773 height 386
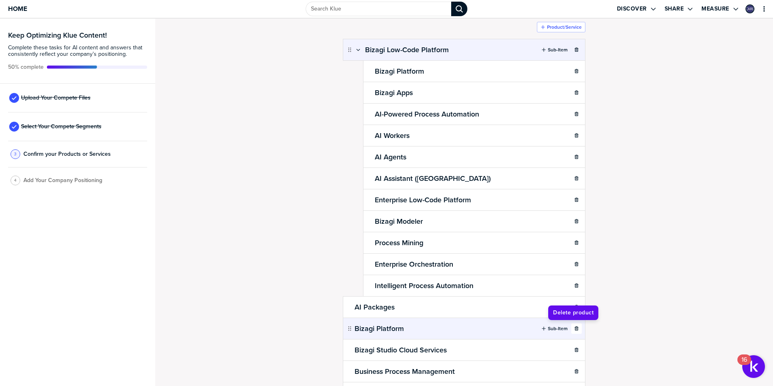
click at [574, 328] on icon "button" at bounding box center [576, 328] width 5 height 5
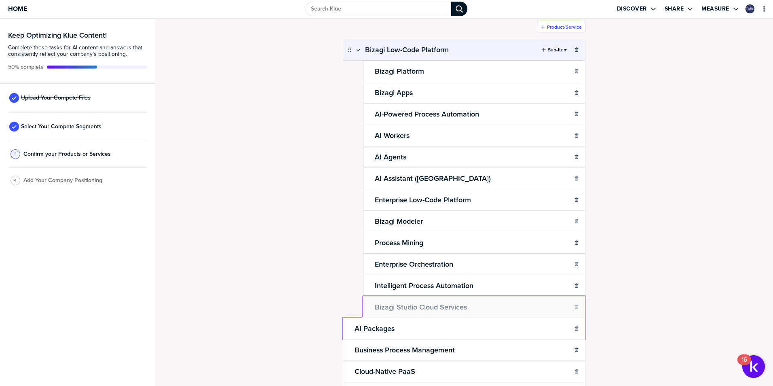
drag, startPoint x: 347, startPoint y: 328, endPoint x: 360, endPoint y: 302, distance: 28.8
click at [360, 302] on body "Home Discover Share Measure Keep Optimizing Klue Content! Complete these tasks …" at bounding box center [386, 193] width 773 height 386
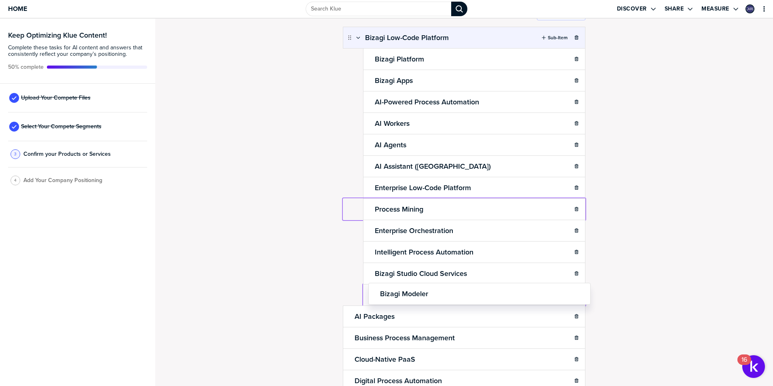
scroll to position [55, 0]
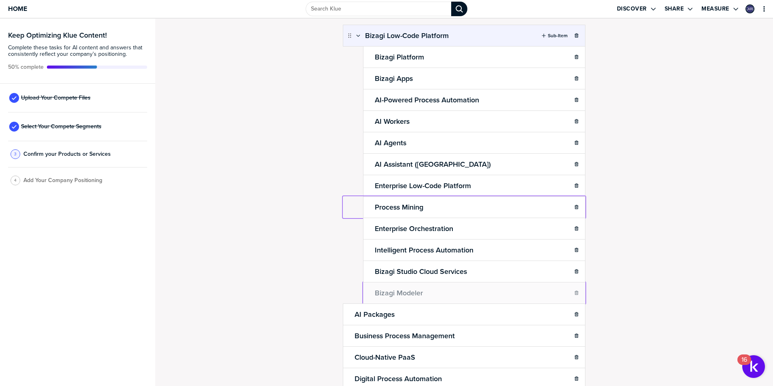
drag, startPoint x: 368, startPoint y: 292, endPoint x: 373, endPoint y: 289, distance: 6.7
drag, startPoint x: 369, startPoint y: 277, endPoint x: 369, endPoint y: 289, distance: 12.1
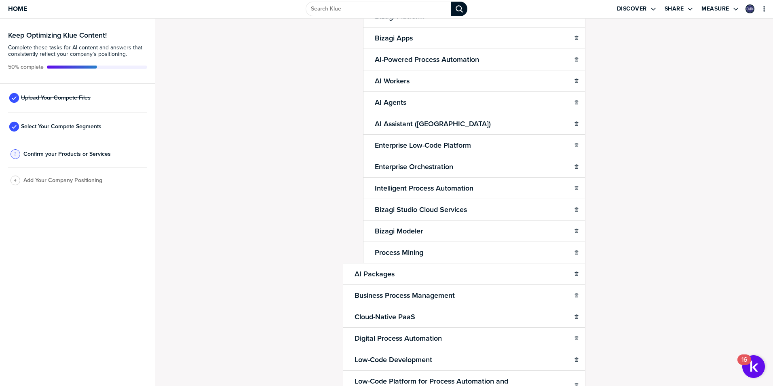
scroll to position [135, 0]
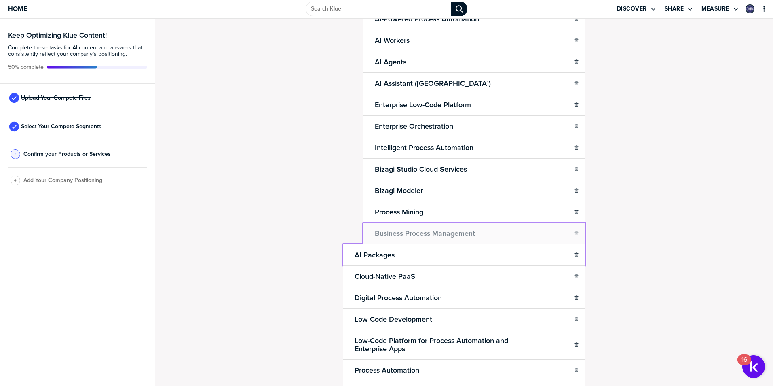
drag, startPoint x: 349, startPoint y: 225, endPoint x: 364, endPoint y: 223, distance: 15.6
click at [364, 223] on body "Home Discover Share Measure Keep Optimizing Klue Content! Complete these tasks …" at bounding box center [386, 193] width 773 height 386
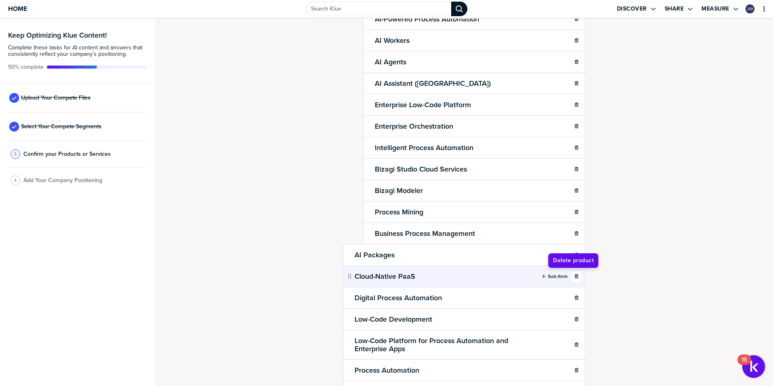
click at [574, 275] on icon "button" at bounding box center [576, 276] width 5 height 5
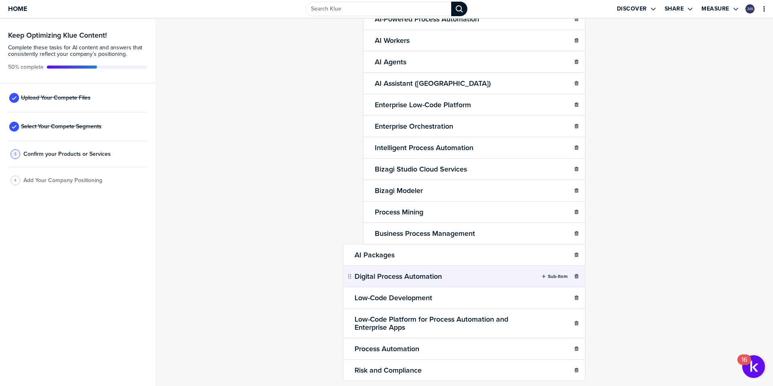
scroll to position [163, 0]
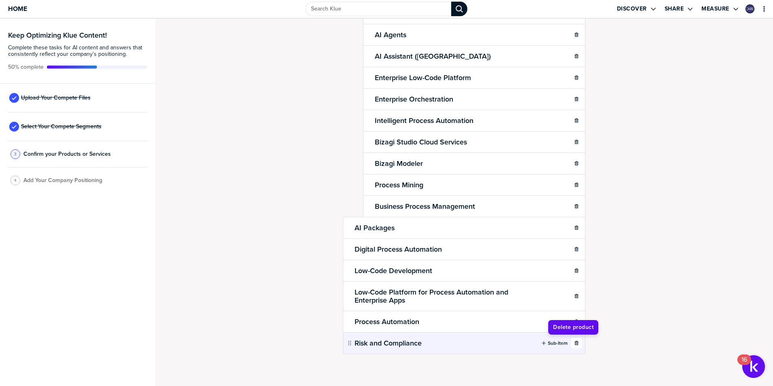
click at [574, 344] on icon "button" at bounding box center [576, 343] width 5 height 5
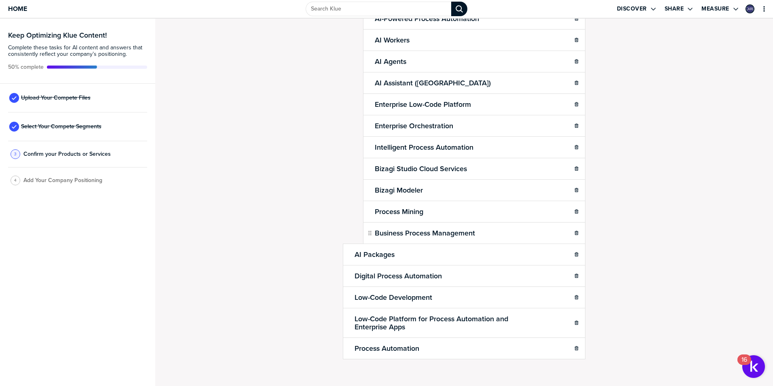
scroll to position [141, 0]
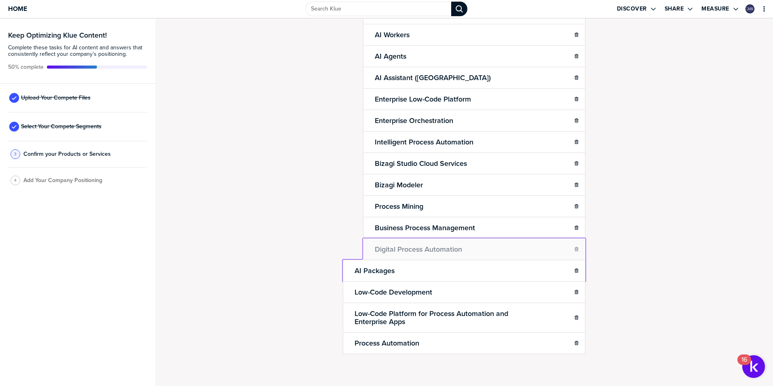
drag, startPoint x: 347, startPoint y: 272, endPoint x: 359, endPoint y: 243, distance: 30.5
click at [359, 243] on body "Home Discover Share Measure Keep Optimizing Klue Content! Complete these tasks …" at bounding box center [386, 193] width 773 height 386
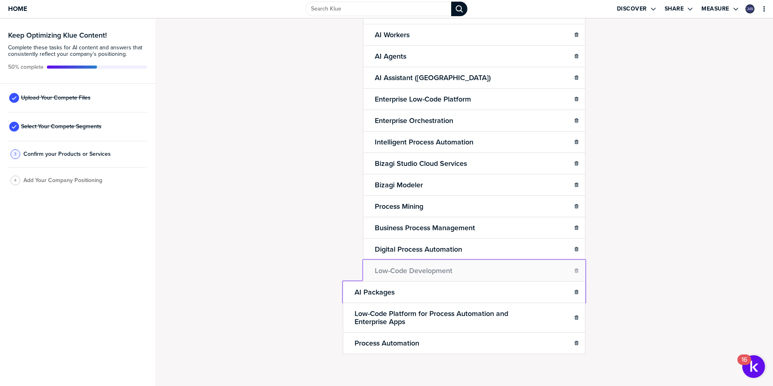
drag, startPoint x: 356, startPoint y: 271, endPoint x: 361, endPoint y: 265, distance: 7.7
click at [361, 265] on body "Home Discover Share Measure Keep Optimizing Klue Content! Complete these tasks …" at bounding box center [386, 193] width 773 height 386
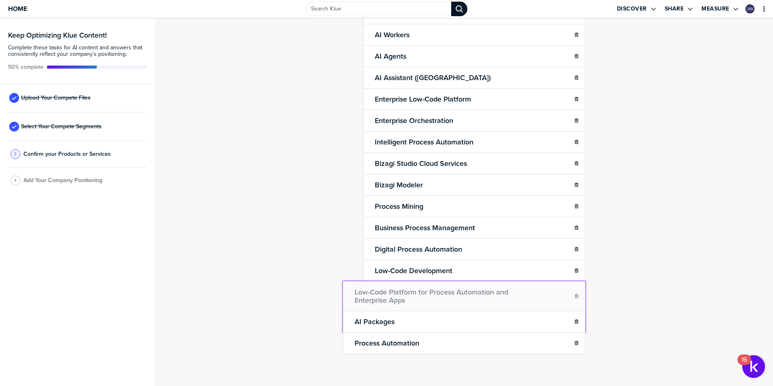
click at [354, 292] on body "Home Discover Share Measure Keep Optimizing Klue Content! Complete these tasks …" at bounding box center [386, 193] width 773 height 386
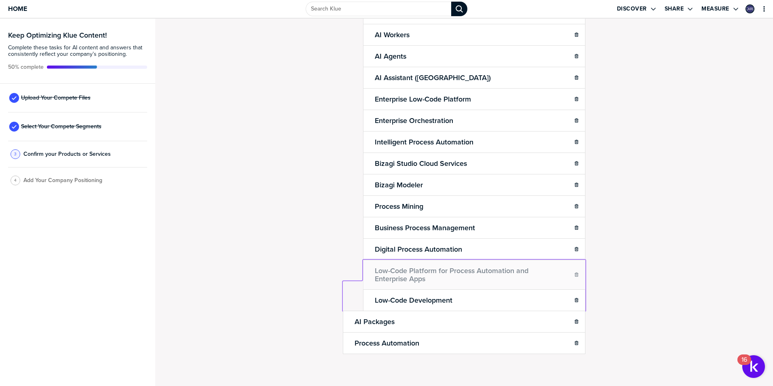
drag, startPoint x: 385, startPoint y: 280, endPoint x: 391, endPoint y: 277, distance: 7.1
click at [391, 277] on body "Home Discover Share Measure Keep Optimizing Klue Content! Complete these tasks …" at bounding box center [386, 193] width 773 height 386
drag, startPoint x: 369, startPoint y: 286, endPoint x: 372, endPoint y: 277, distance: 9.6
click at [372, 277] on body "Home Discover Share Measure Keep Optimizing Klue Content! Complete these tasks …" at bounding box center [386, 193] width 773 height 386
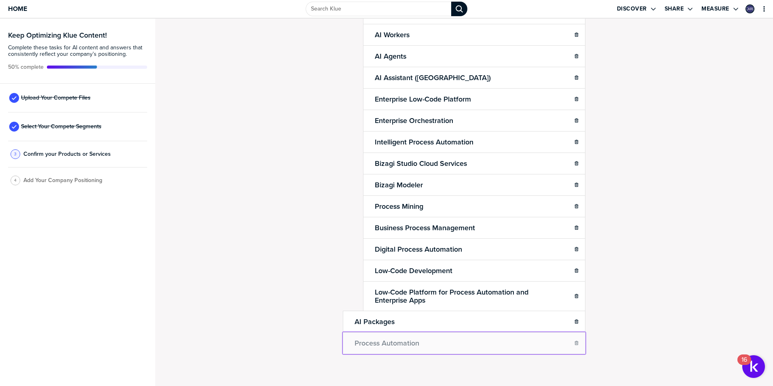
click at [347, 343] on body "Home Discover Share Measure Keep Optimizing Klue Content! Complete these tasks …" at bounding box center [386, 193] width 773 height 386
click at [278, 298] on div "Confirm Your Products and Services. Add, delete and re-arrange as needed. Items…" at bounding box center [464, 202] width 618 height 367
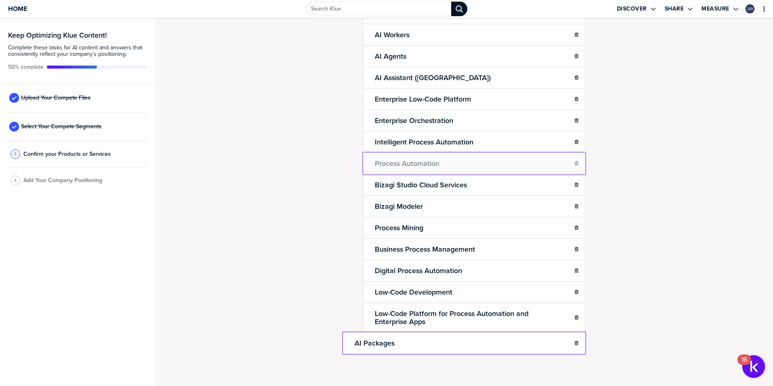
drag, startPoint x: 347, startPoint y: 346, endPoint x: 410, endPoint y: 163, distance: 193.7
click at [410, 161] on body "Home Discover Share Measure Keep Optimizing Klue Content! Complete these tasks …" at bounding box center [386, 193] width 773 height 386
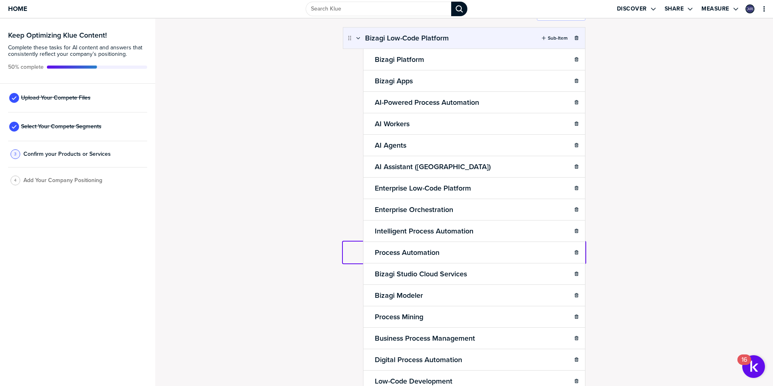
scroll to position [0, 0]
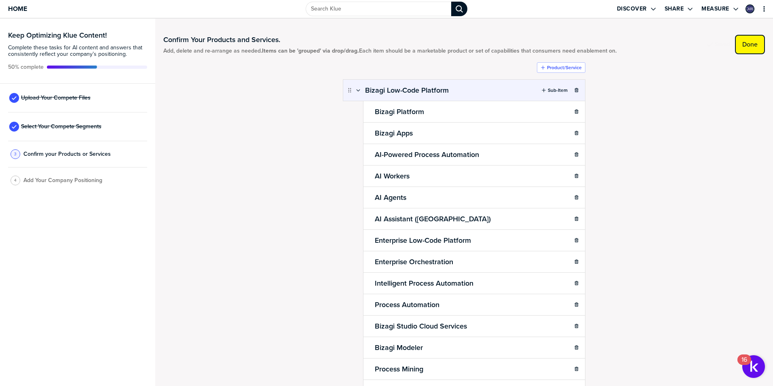
click at [742, 42] on label "Done" at bounding box center [749, 44] width 15 height 8
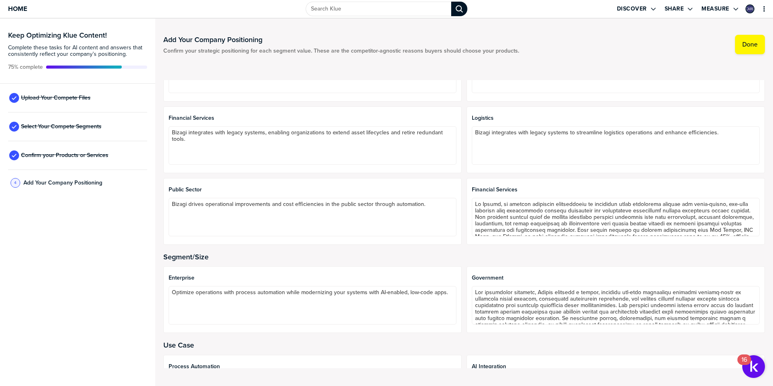
scroll to position [283, 0]
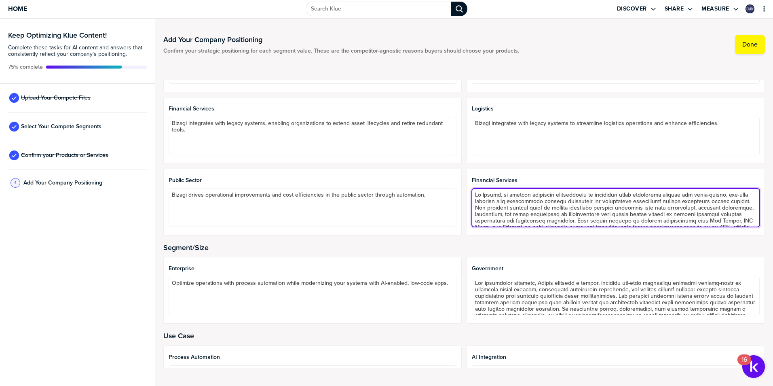
click at [532, 201] on textarea at bounding box center [616, 207] width 288 height 38
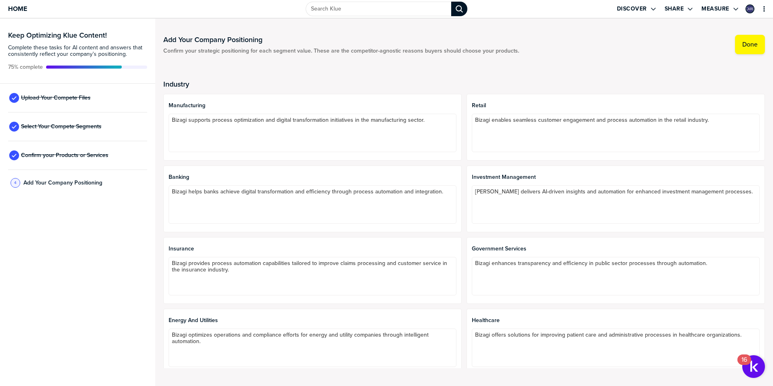
scroll to position [39, 0]
